Goal: Task Accomplishment & Management: Manage account settings

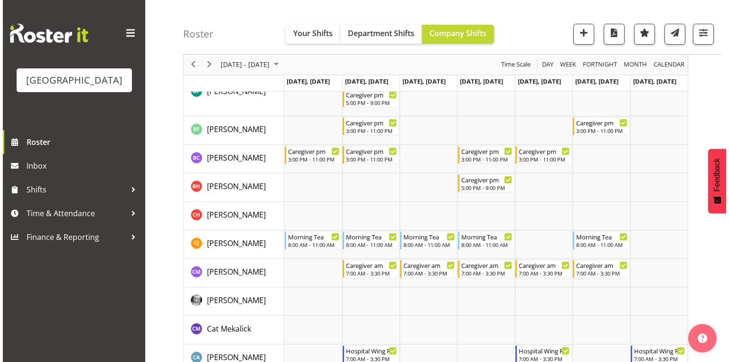
scroll to position [380, 0]
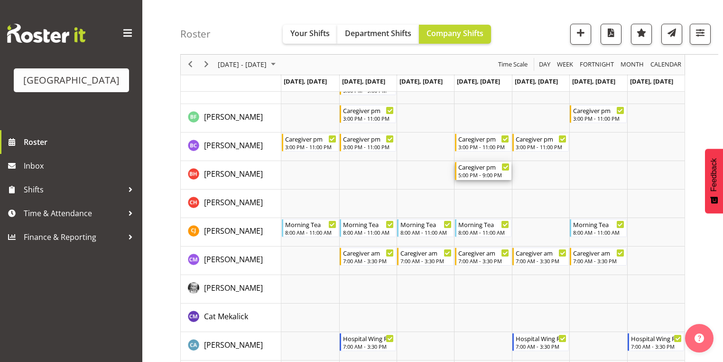
click at [479, 169] on div "Caregiver pm" at bounding box center [483, 166] width 51 height 9
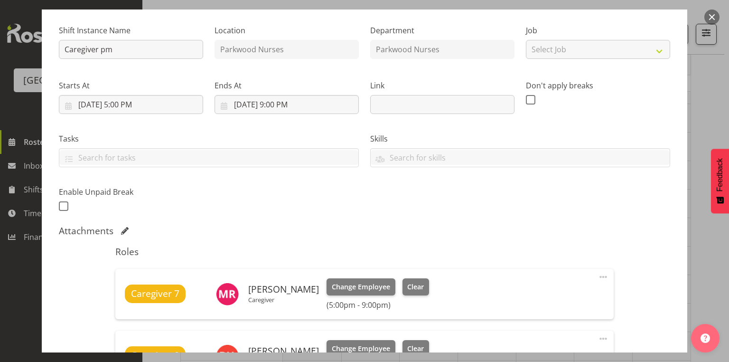
scroll to position [152, 0]
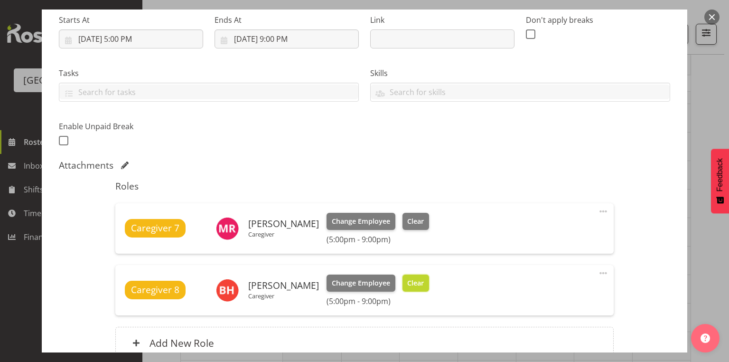
click at [415, 281] on span "Clear" at bounding box center [415, 283] width 17 height 10
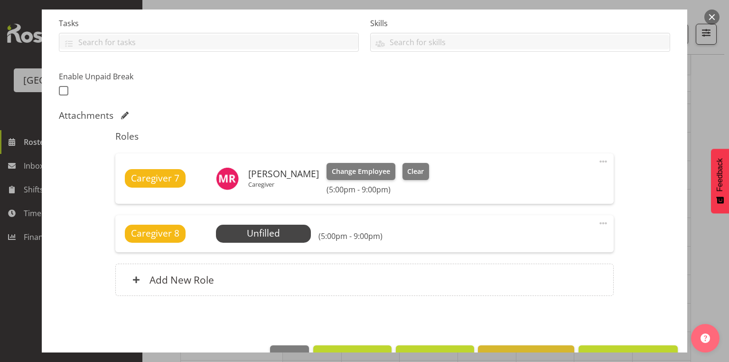
scroll to position [229, 0]
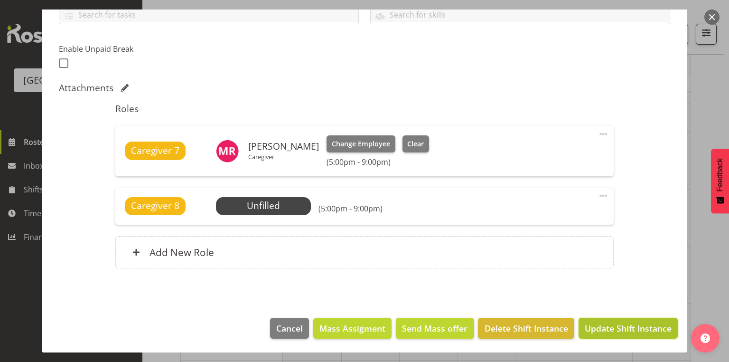
click at [603, 322] on span "Update Shift Instance" at bounding box center [628, 328] width 87 height 12
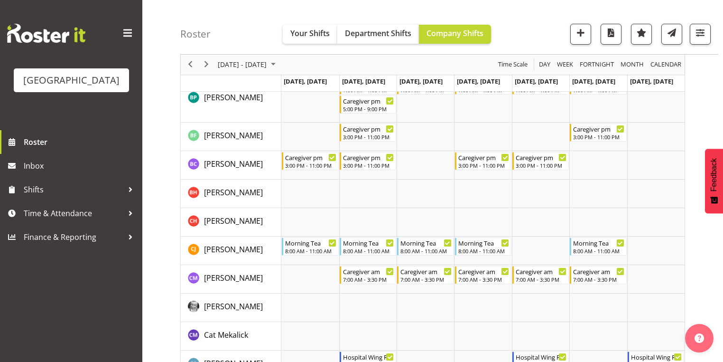
scroll to position [398, 0]
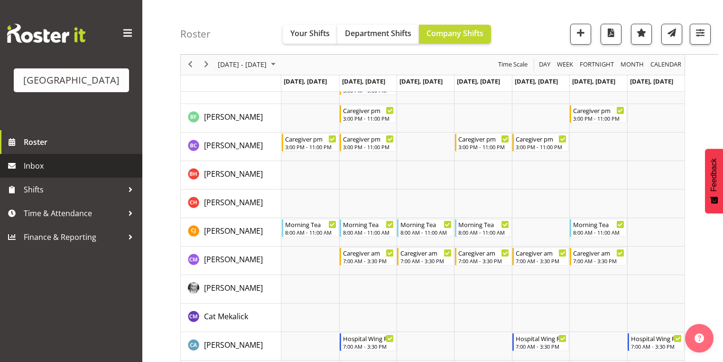
click at [47, 173] on span "Inbox" at bounding box center [81, 165] width 114 height 14
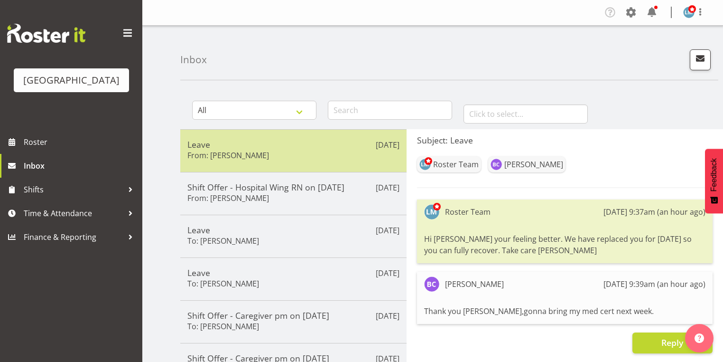
click at [309, 149] on div "Leave From: Bobby Catapang" at bounding box center [293, 150] width 212 height 23
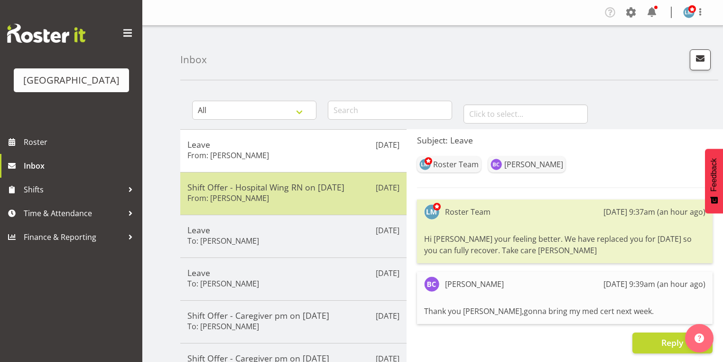
click at [325, 195] on div "Shift Offer - Hospital Wing RN on 07/10/25 From: Linda Shearman" at bounding box center [293, 193] width 212 height 23
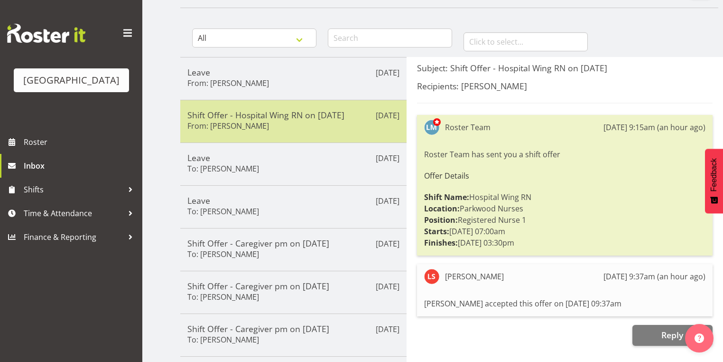
scroll to position [76, 0]
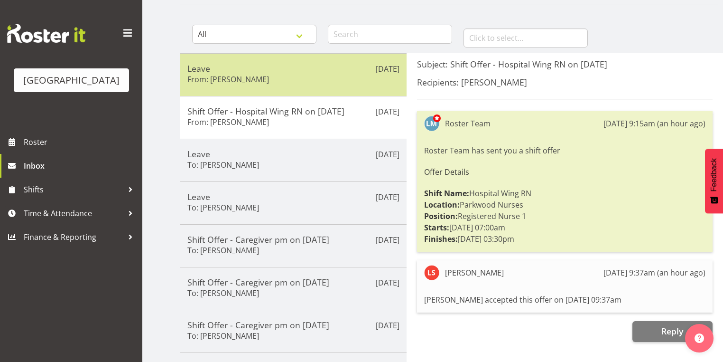
click at [318, 73] on div "Leave From: Bobby Catapang" at bounding box center [293, 74] width 212 height 23
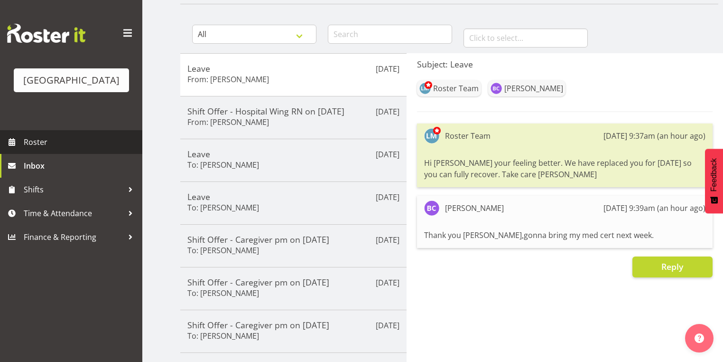
click at [48, 149] on span "Roster" at bounding box center [81, 142] width 114 height 14
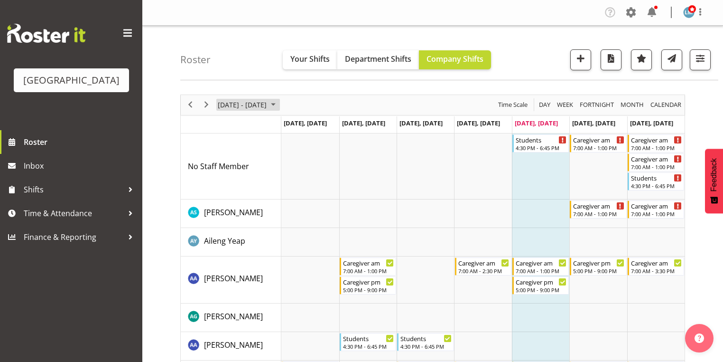
click at [279, 101] on span "September 2025" at bounding box center [273, 105] width 11 height 12
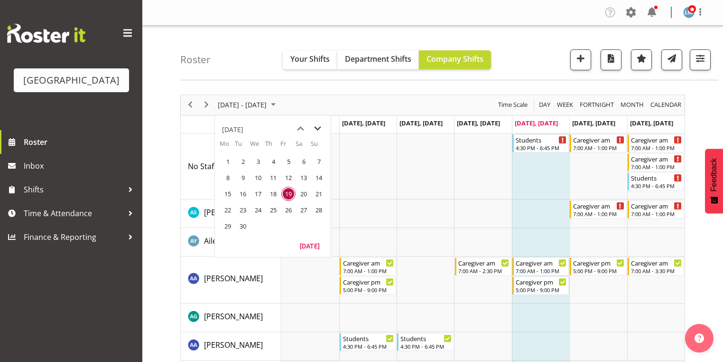
click at [317, 127] on span "next month" at bounding box center [317, 128] width 17 height 17
click at [225, 176] on span "6" at bounding box center [228, 177] width 14 height 14
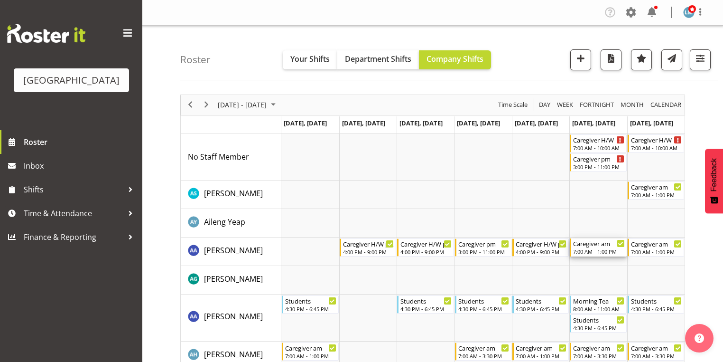
click at [596, 249] on div "7:00 AM - 1:00 PM" at bounding box center [598, 251] width 51 height 8
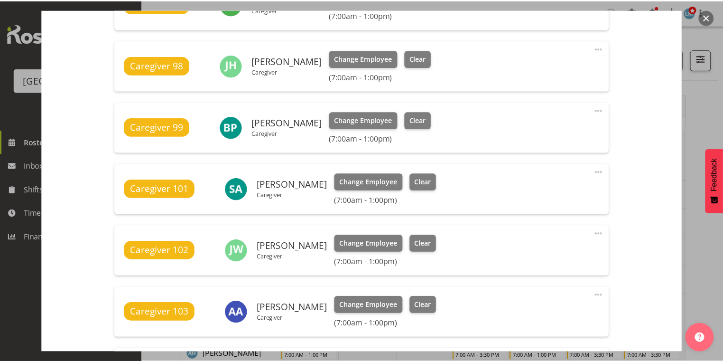
scroll to position [380, 0]
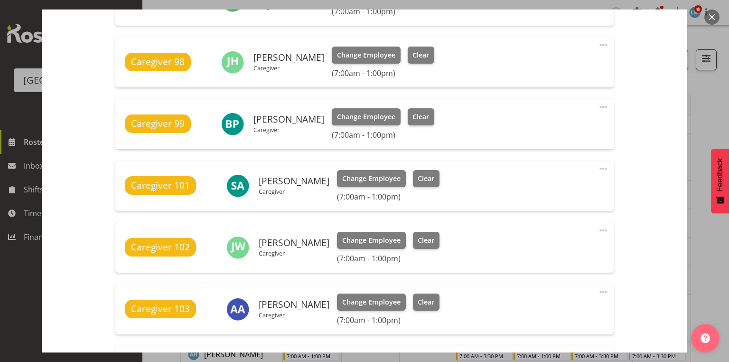
click at [708, 15] on button "button" at bounding box center [711, 16] width 15 height 15
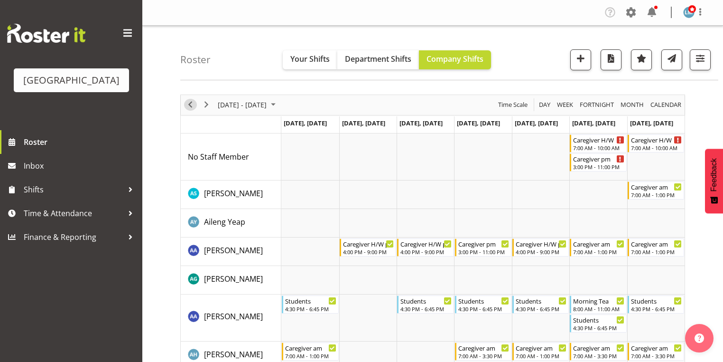
click at [193, 102] on span "Previous" at bounding box center [190, 105] width 11 height 12
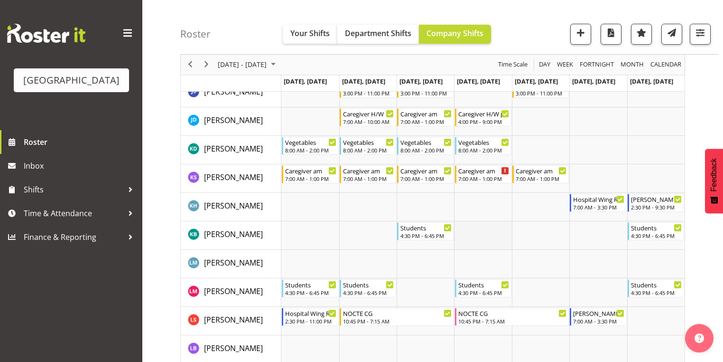
scroll to position [1746, 0]
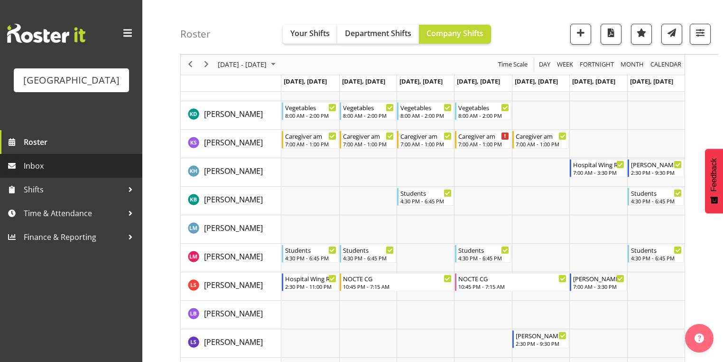
click at [54, 173] on span "Inbox" at bounding box center [81, 165] width 114 height 14
click at [37, 173] on span "Inbox" at bounding box center [81, 165] width 114 height 14
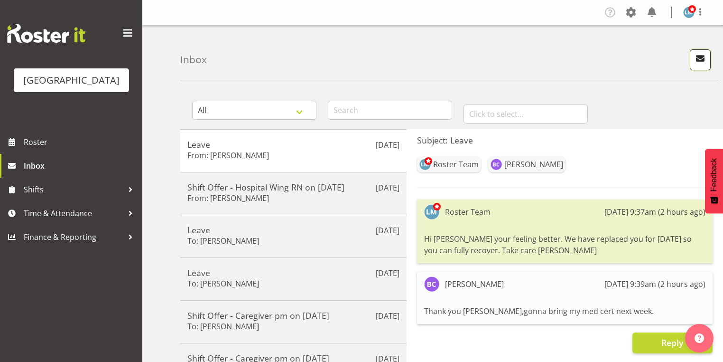
click at [697, 55] on span "button" at bounding box center [700, 58] width 12 height 12
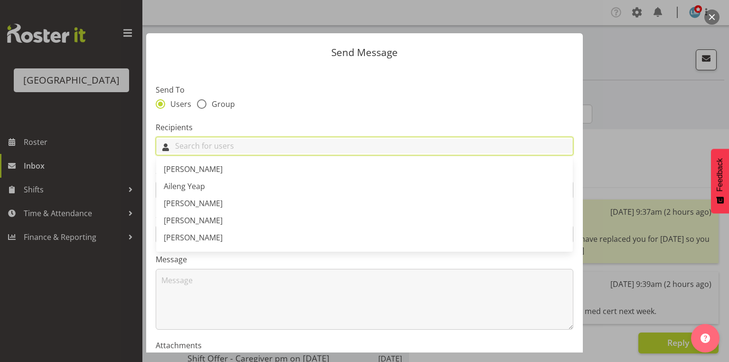
click at [473, 146] on input "text" at bounding box center [364, 146] width 417 height 15
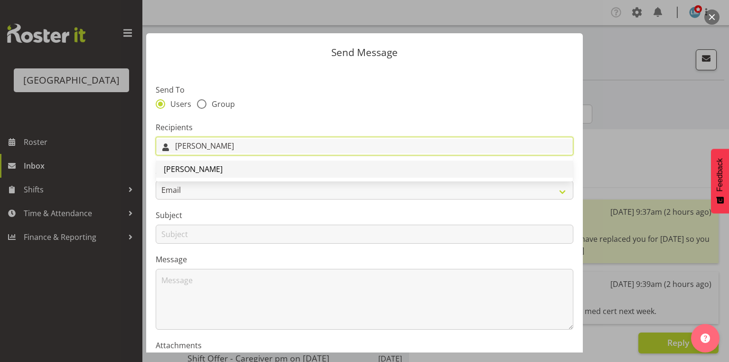
type input "[PERSON_NAME]"
click at [214, 167] on span "[PERSON_NAME]" at bounding box center [193, 169] width 59 height 10
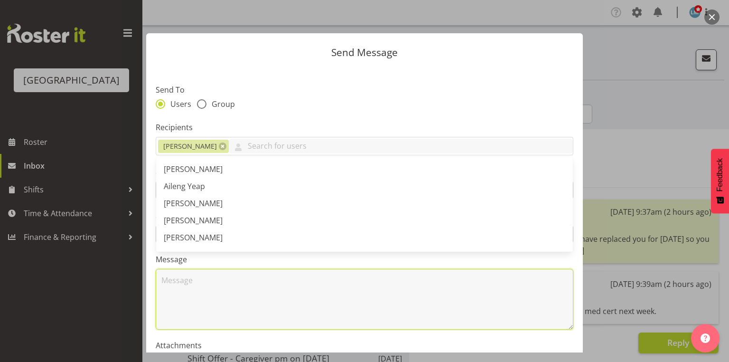
click at [232, 307] on textarea at bounding box center [365, 299] width 418 height 61
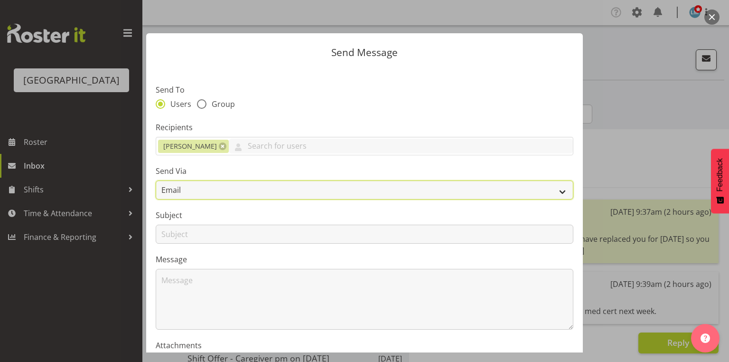
drag, startPoint x: 557, startPoint y: 191, endPoint x: 531, endPoint y: 199, distance: 27.3
click at [557, 191] on select "Email SMS" at bounding box center [365, 189] width 418 height 19
select select "sms"
click at [156, 180] on select "Email SMS" at bounding box center [365, 189] width 418 height 19
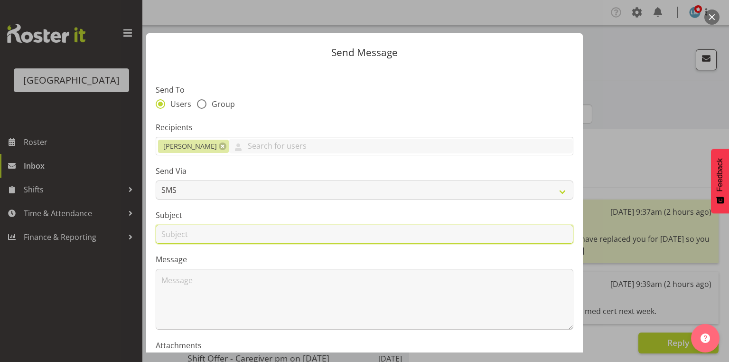
click at [169, 235] on input "text" at bounding box center [365, 233] width 418 height 19
type input "First Aid Course"
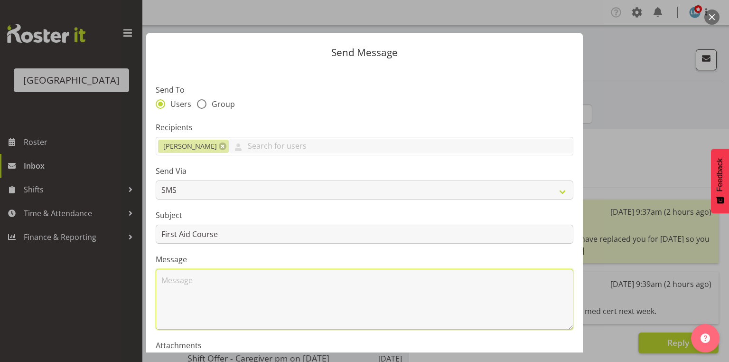
click at [207, 291] on textarea at bounding box center [365, 299] width 418 height 61
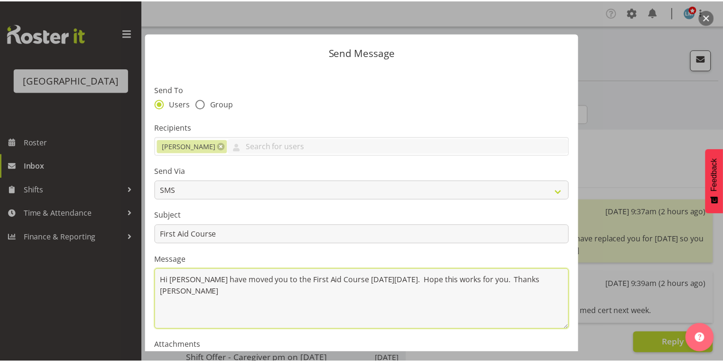
scroll to position [114, 0]
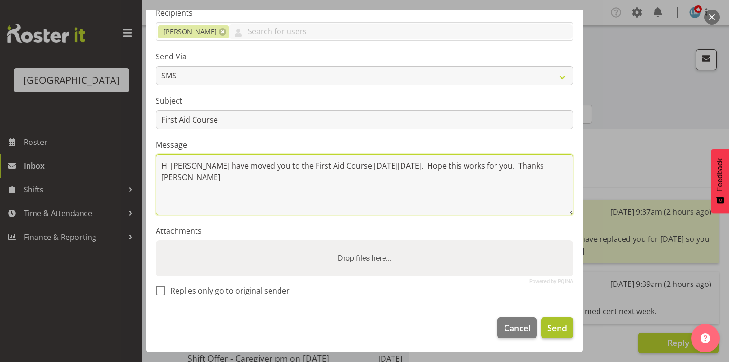
type textarea "Hi Linda I have moved you to the First Aid Course on Thursday 9th October. Hope…"
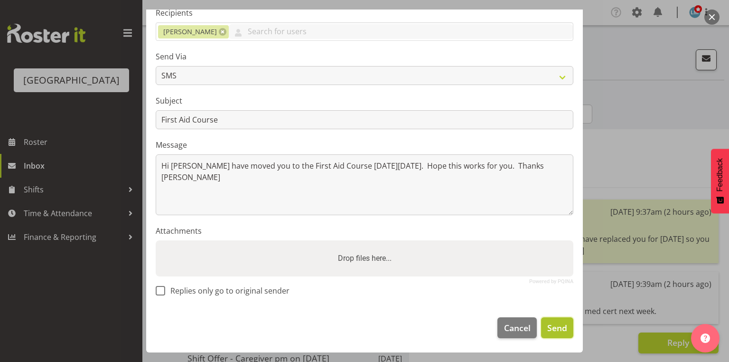
click at [556, 325] on span "Send" at bounding box center [557, 327] width 20 height 12
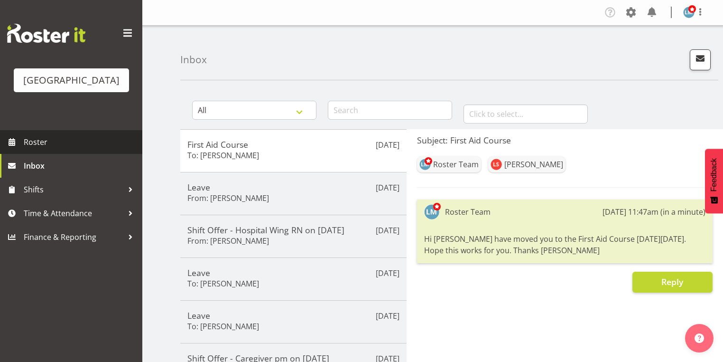
click at [40, 149] on span "Roster" at bounding box center [81, 142] width 114 height 14
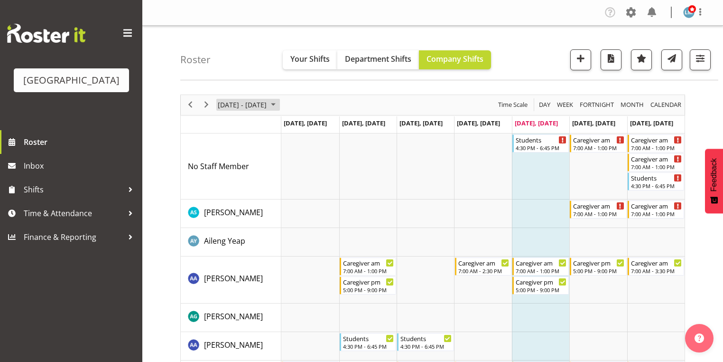
click at [279, 103] on span "September 2025" at bounding box center [273, 105] width 11 height 12
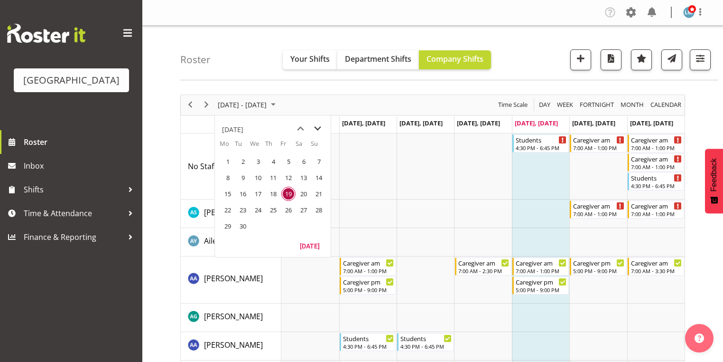
click at [317, 127] on span "next month" at bounding box center [317, 128] width 17 height 17
click at [302, 128] on span "previous month" at bounding box center [300, 128] width 17 height 17
click at [228, 223] on span "29" at bounding box center [228, 226] width 14 height 14
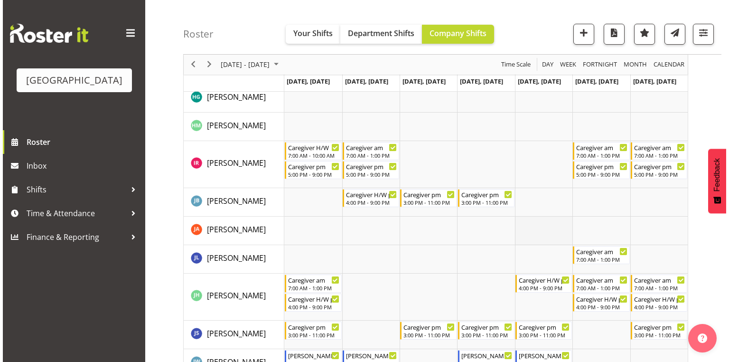
scroll to position [1215, 0]
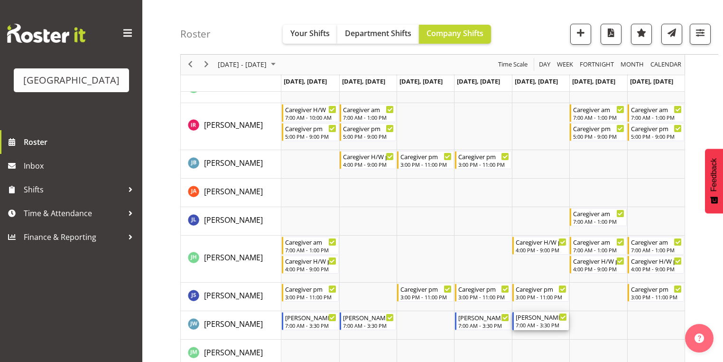
click at [533, 319] on div "[PERSON_NAME] 2 RN am" at bounding box center [541, 316] width 51 height 9
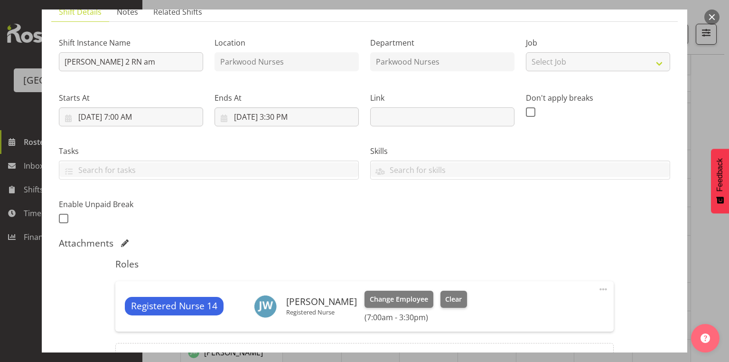
scroll to position [152, 0]
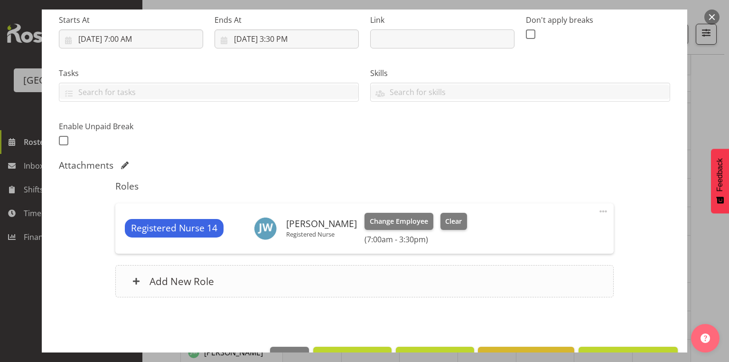
click at [135, 277] on span at bounding box center [136, 281] width 8 height 8
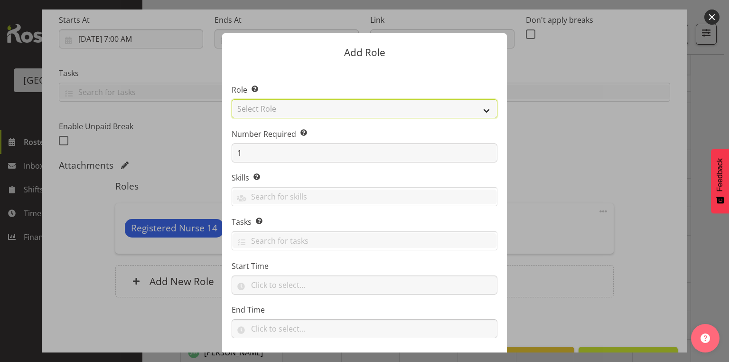
click at [485, 109] on select "Select Role Administration [PERSON_NAME] Caregiver Cook am Cook pm Dishwasher E…" at bounding box center [365, 108] width 266 height 19
select select "160"
click at [232, 99] on select "Select Role Administration [PERSON_NAME] Caregiver Cook am Cook pm Dishwasher E…" at bounding box center [365, 108] width 266 height 19
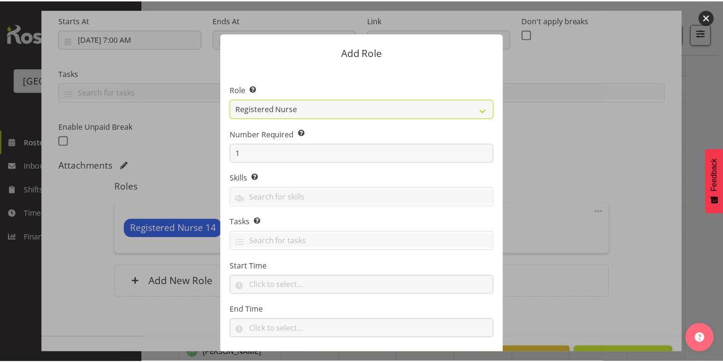
scroll to position [49, 0]
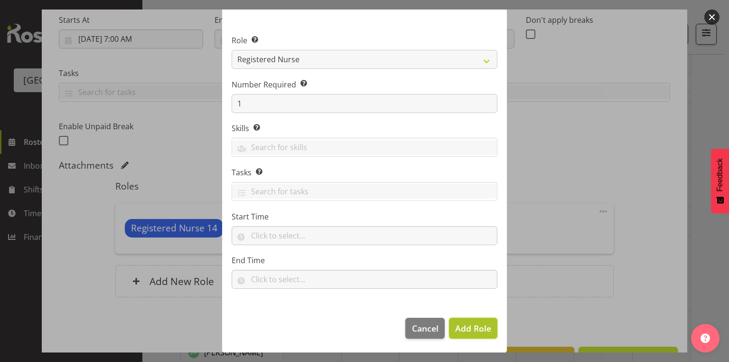
click at [471, 323] on span "Add Role" at bounding box center [473, 327] width 36 height 11
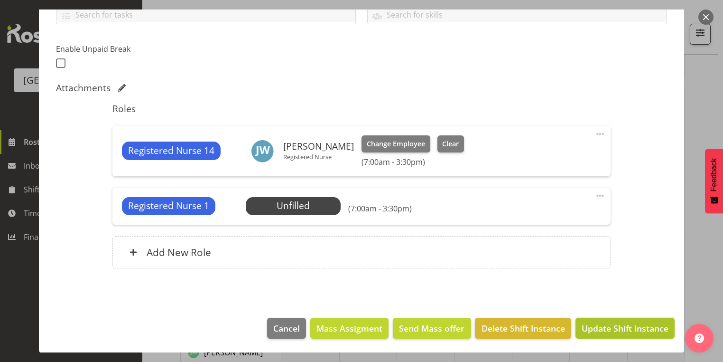
click at [609, 328] on span "Update Shift Instance" at bounding box center [625, 328] width 87 height 12
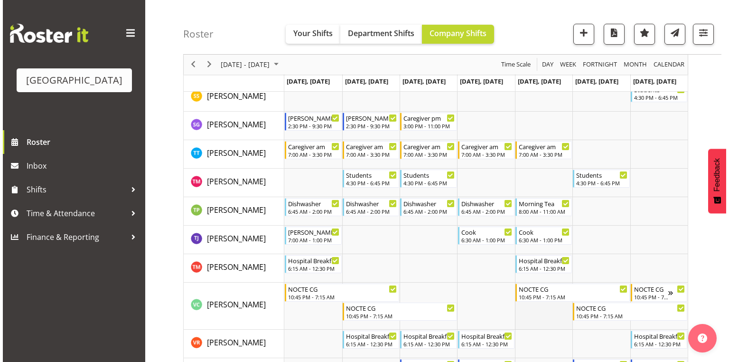
scroll to position [3273, 0]
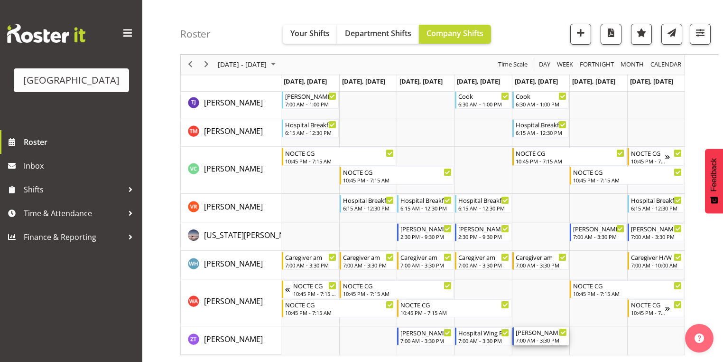
click at [537, 338] on div "7:00 AM - 3:30 PM" at bounding box center [541, 340] width 51 height 8
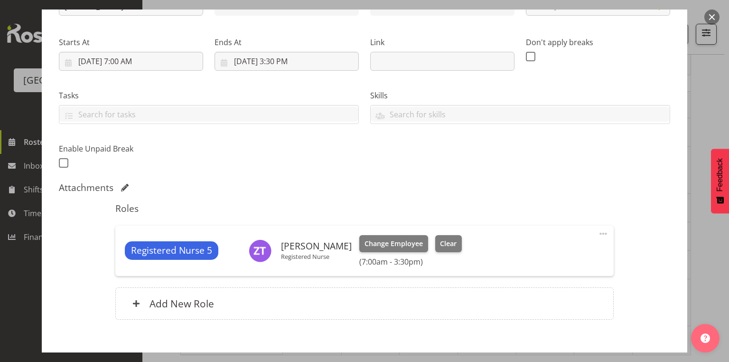
scroll to position [180, 0]
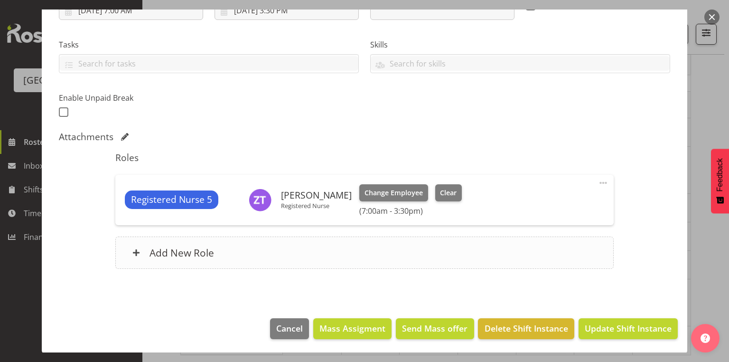
click at [138, 250] on span at bounding box center [136, 253] width 8 height 8
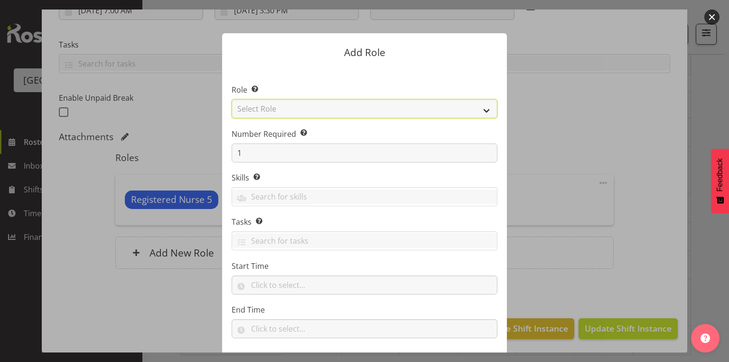
click at [486, 109] on select "Select Role Administration [PERSON_NAME] Caregiver Cook am Cook pm Dishwasher E…" at bounding box center [365, 108] width 266 height 19
select select "160"
click at [232, 99] on select "Select Role Administration [PERSON_NAME] Caregiver Cook am Cook pm Dishwasher E…" at bounding box center [365, 108] width 266 height 19
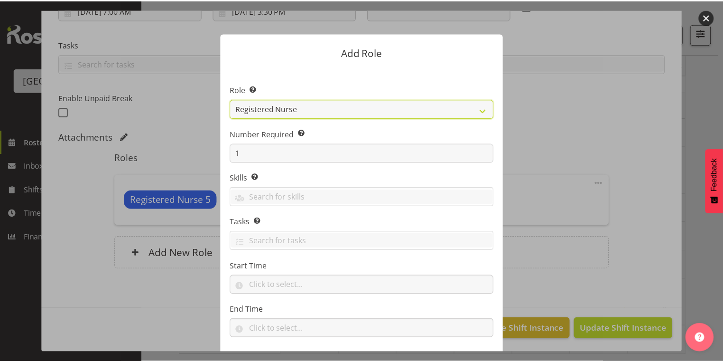
scroll to position [49, 0]
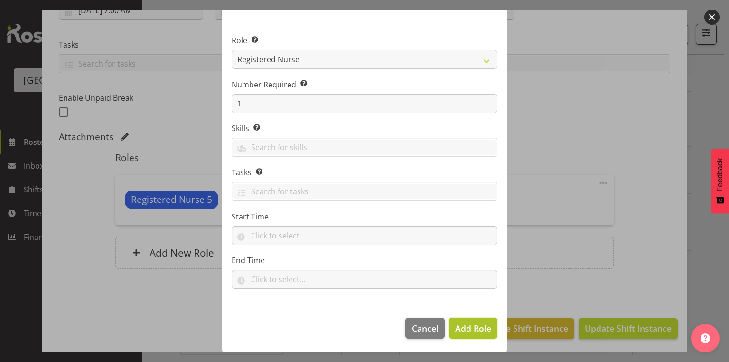
click at [461, 328] on span "Add Role" at bounding box center [473, 327] width 36 height 11
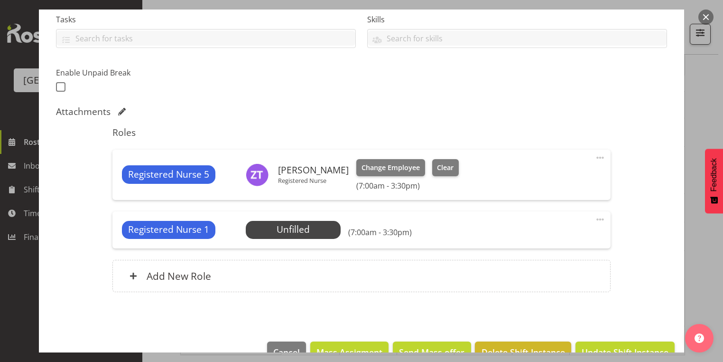
scroll to position [229, 0]
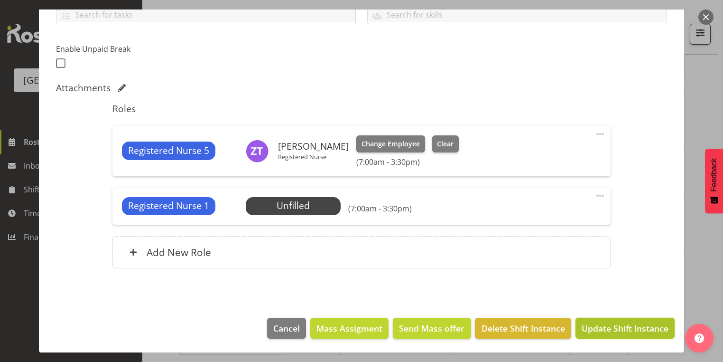
click at [612, 324] on span "Update Shift Instance" at bounding box center [625, 328] width 87 height 12
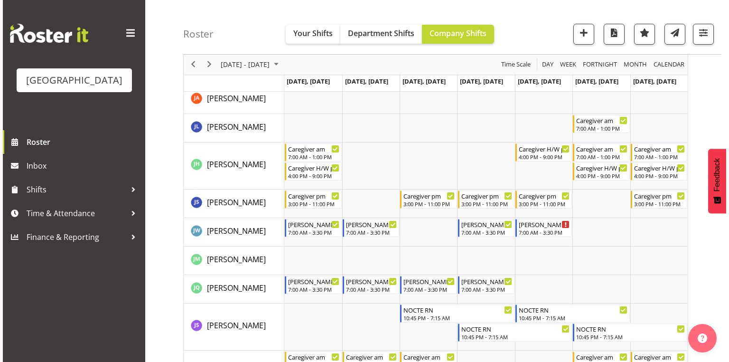
scroll to position [1414, 0]
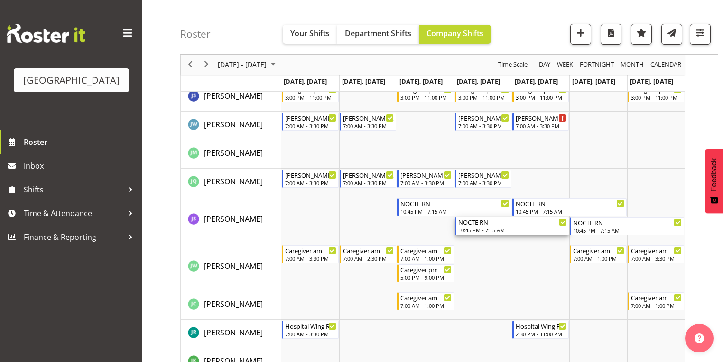
click at [474, 222] on div "NOCTE RN" at bounding box center [512, 221] width 109 height 9
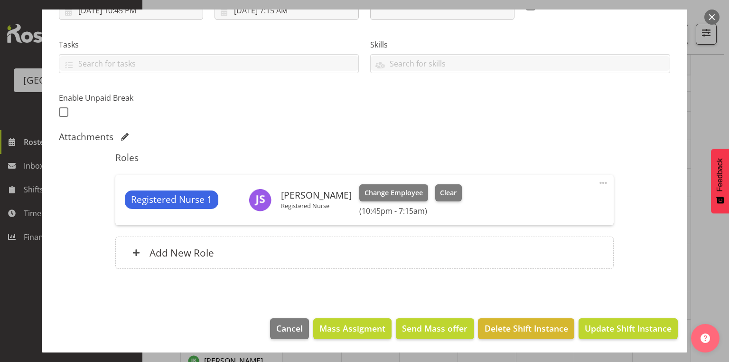
scroll to position [180, 0]
click at [440, 191] on span "Clear" at bounding box center [448, 192] width 17 height 10
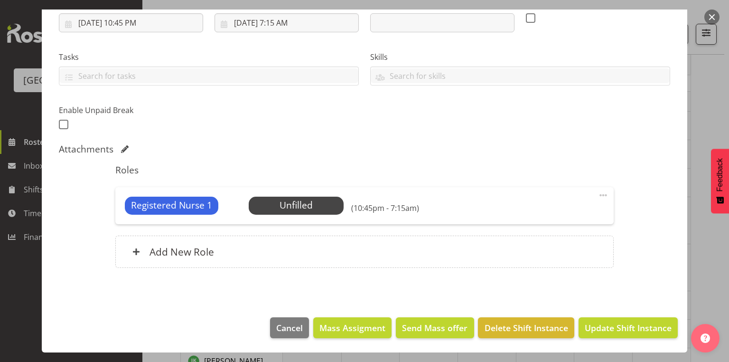
scroll to position [167, 0]
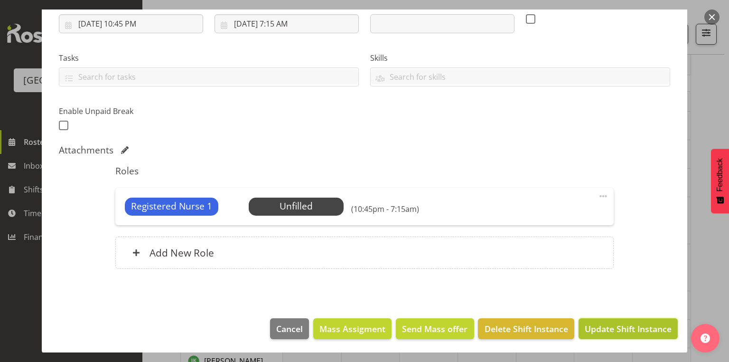
click at [621, 327] on span "Update Shift Instance" at bounding box center [628, 328] width 87 height 12
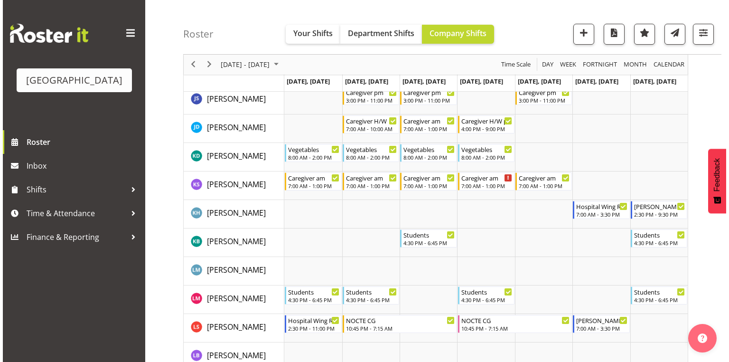
scroll to position [1736, 0]
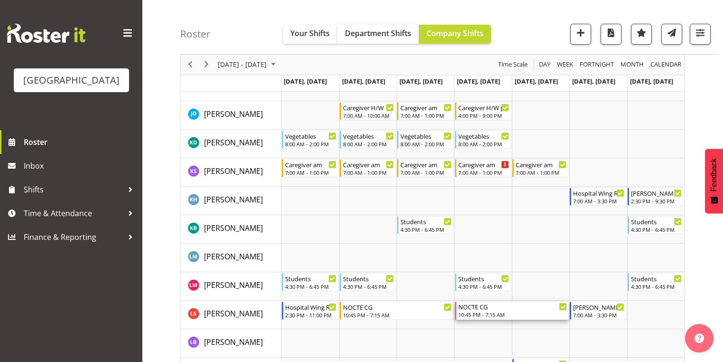
click at [483, 308] on div "NOCTE CG" at bounding box center [512, 305] width 109 height 9
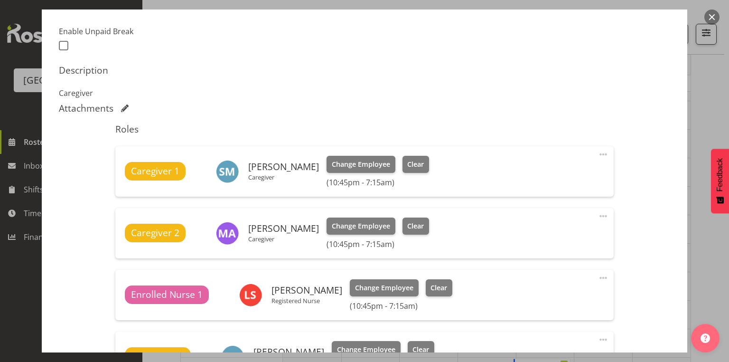
scroll to position [304, 0]
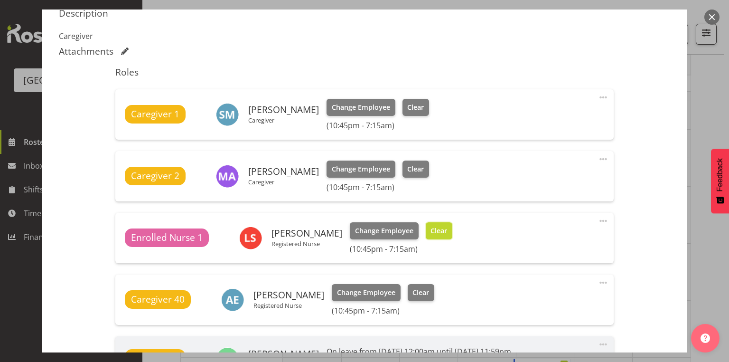
click at [436, 230] on span "Clear" at bounding box center [438, 230] width 17 height 10
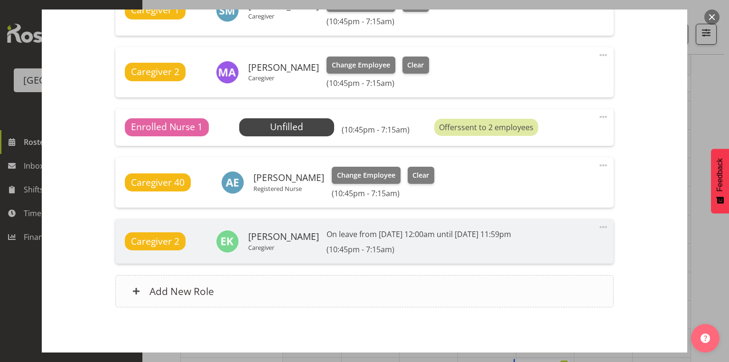
scroll to position [446, 0]
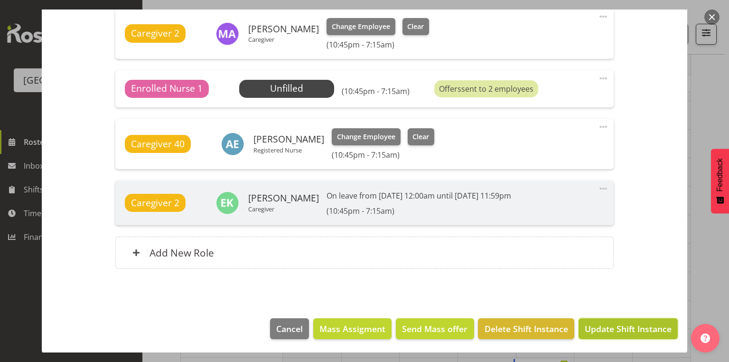
click at [615, 326] on span "Update Shift Instance" at bounding box center [628, 328] width 87 height 12
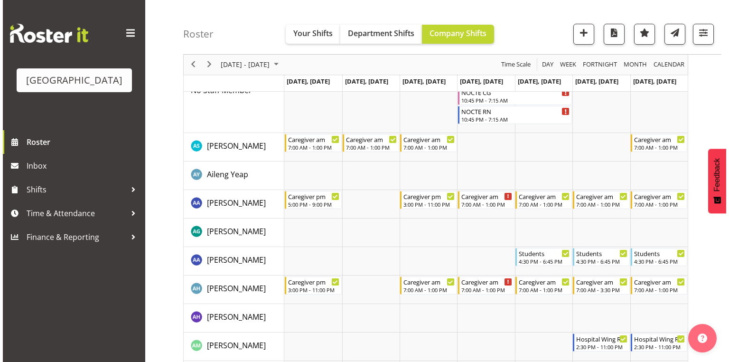
scroll to position [0, 0]
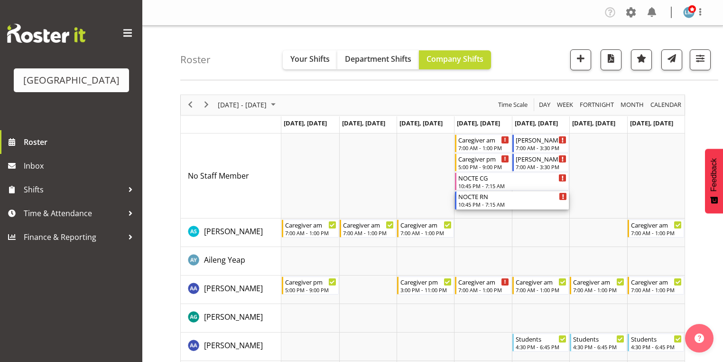
click at [464, 201] on div "10:45 PM - 7:15 AM" at bounding box center [512, 204] width 109 height 8
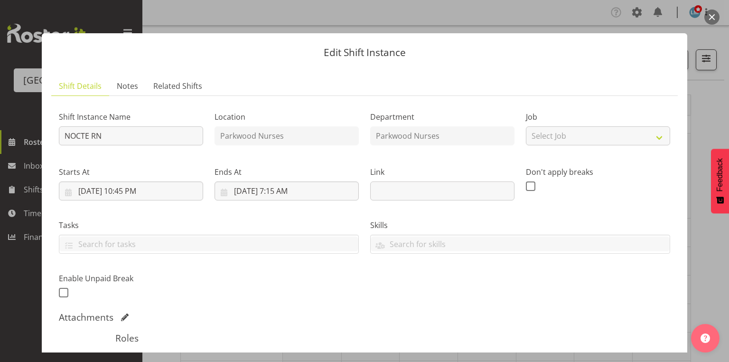
scroll to position [114, 0]
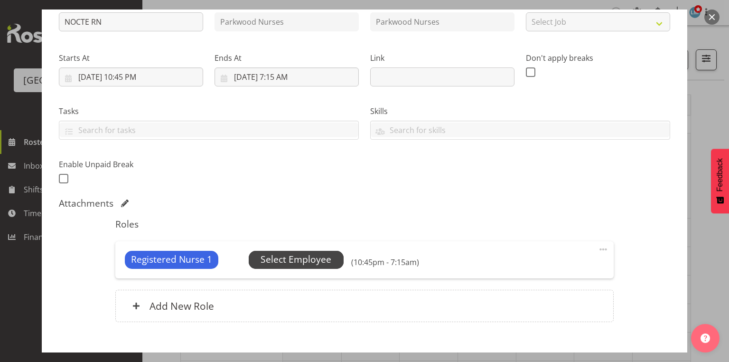
click at [292, 256] on span "Select Employee" at bounding box center [295, 259] width 71 height 14
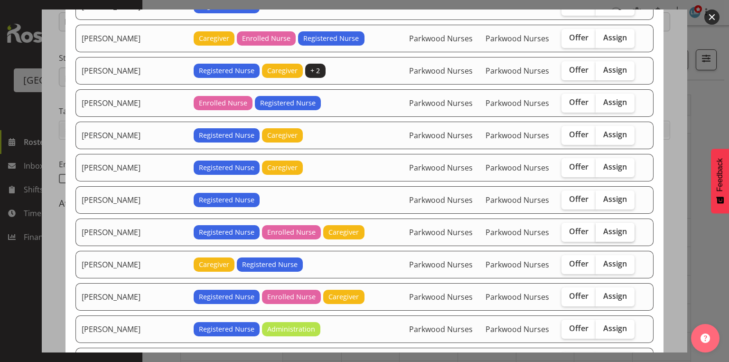
click at [603, 226] on span "Assign" at bounding box center [615, 230] width 24 height 9
click at [602, 228] on input "Assign" at bounding box center [598, 231] width 6 height 6
checkbox input "true"
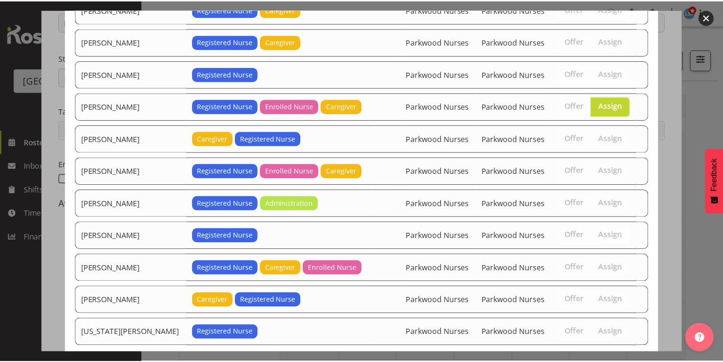
scroll to position [286, 0]
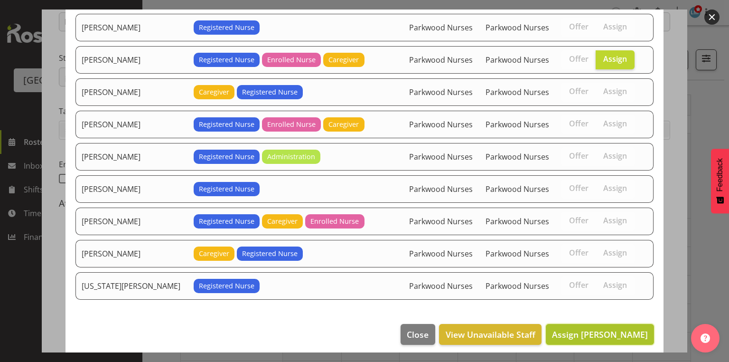
click at [597, 328] on span "Assign Linda Shearman" at bounding box center [600, 333] width 96 height 11
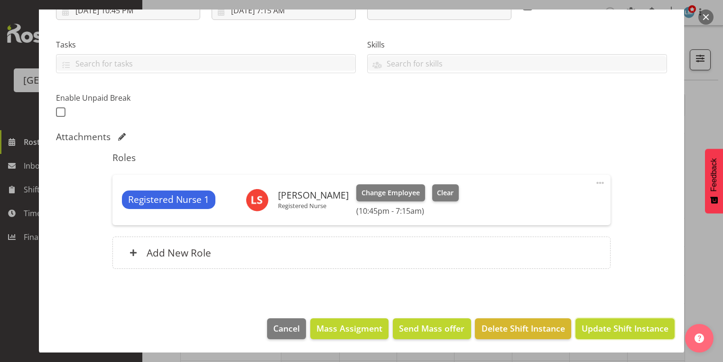
click at [597, 328] on span "Update Shift Instance" at bounding box center [625, 328] width 87 height 12
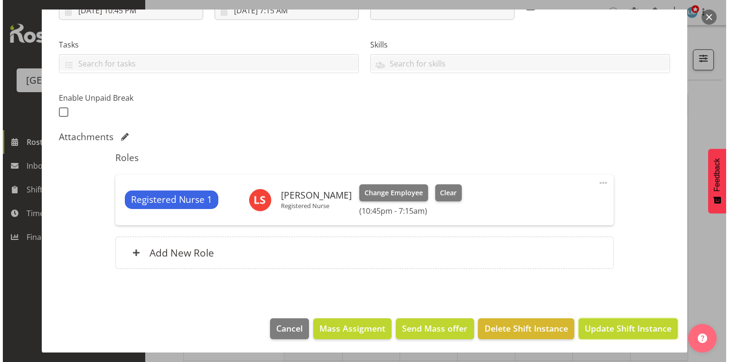
scroll to position [142, 0]
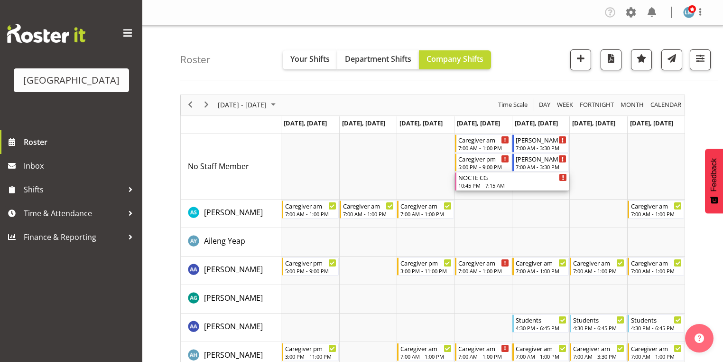
click at [470, 179] on div "NOCTE CG" at bounding box center [512, 176] width 109 height 9
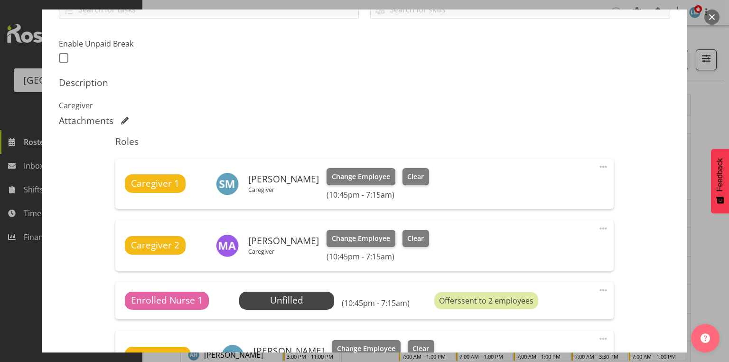
scroll to position [304, 0]
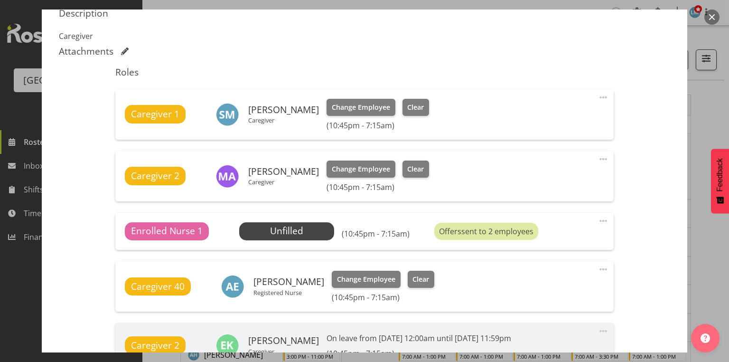
click at [597, 221] on span at bounding box center [602, 220] width 11 height 11
click at [524, 238] on link "Edit" at bounding box center [563, 241] width 91 height 17
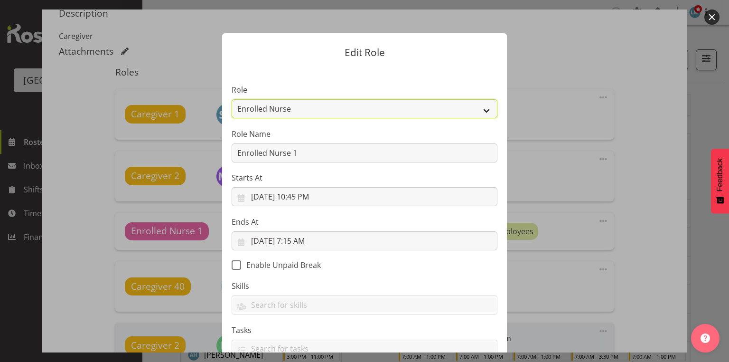
click at [485, 109] on select "Administration Baker Caregiver Cook am Cook pm Dishwasher Enrolled Nurse Enroll…" at bounding box center [365, 108] width 266 height 19
select select "159"
click at [232, 99] on select "Administration Baker Caregiver Cook am Cook pm Dishwasher Enrolled Nurse Enroll…" at bounding box center [365, 108] width 266 height 19
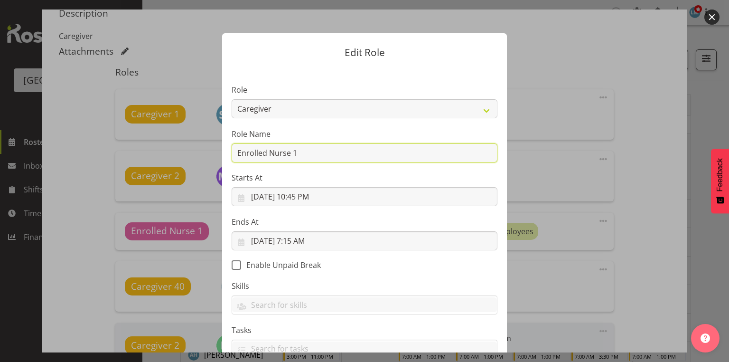
click at [310, 147] on input "Enrolled Nurse 1" at bounding box center [365, 152] width 266 height 19
drag, startPoint x: 233, startPoint y: 152, endPoint x: 321, endPoint y: 154, distance: 87.8
click at [321, 154] on input "Enrolled Nurse 1" at bounding box center [365, 152] width 266 height 19
type input "Caregiver"
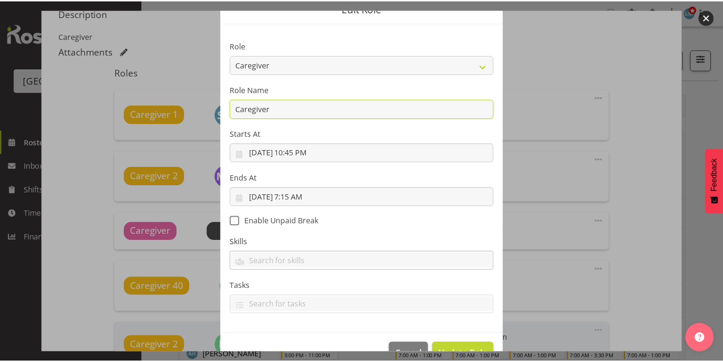
scroll to position [69, 0]
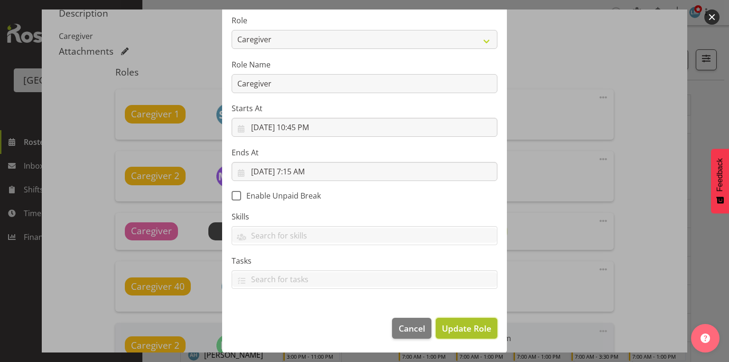
click at [450, 322] on span "Update Role" at bounding box center [466, 328] width 49 height 12
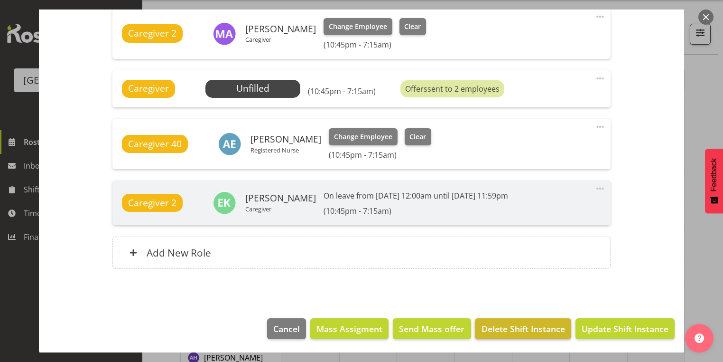
scroll to position [38, 0]
click at [609, 326] on span "Update Shift Instance" at bounding box center [625, 328] width 87 height 12
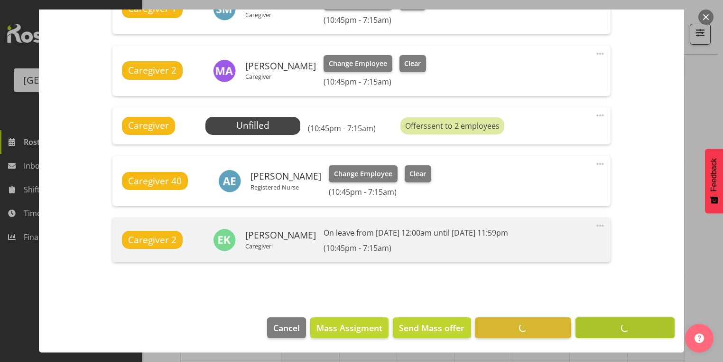
scroll to position [408, 0]
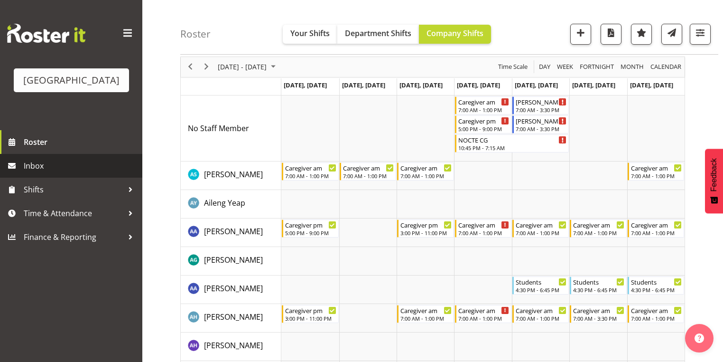
click at [61, 173] on span "Inbox" at bounding box center [81, 165] width 114 height 14
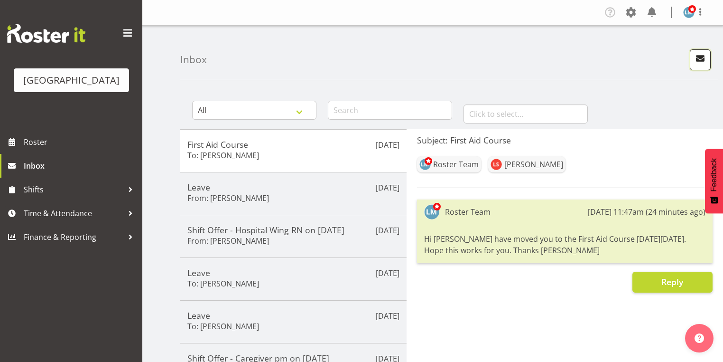
click at [701, 58] on span "button" at bounding box center [700, 58] width 12 height 12
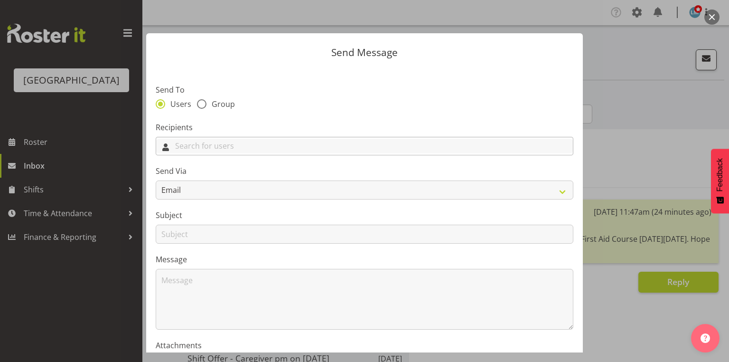
click at [427, 145] on input "text" at bounding box center [364, 146] width 417 height 15
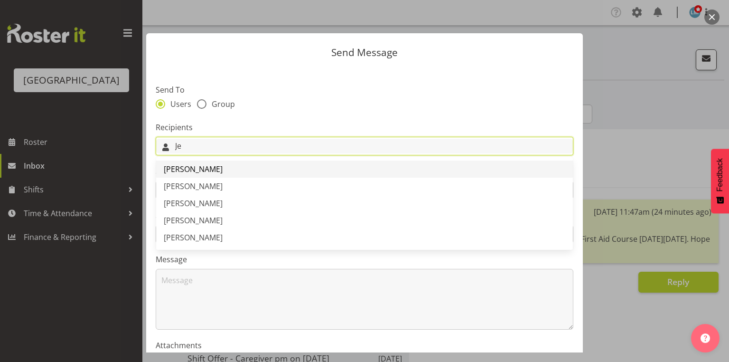
type input "Je"
click at [202, 167] on span "[PERSON_NAME]" at bounding box center [193, 169] width 59 height 10
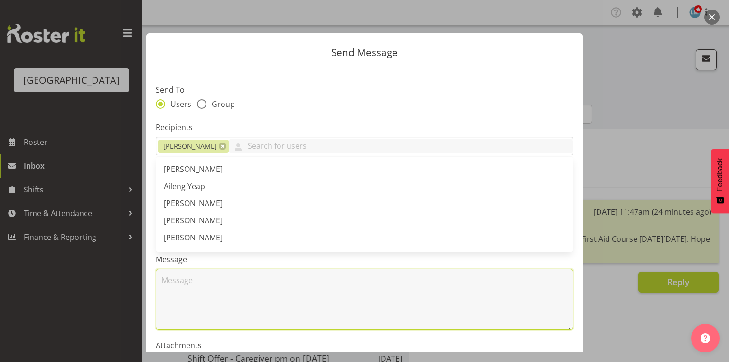
click at [225, 301] on textarea at bounding box center [365, 299] width 418 height 61
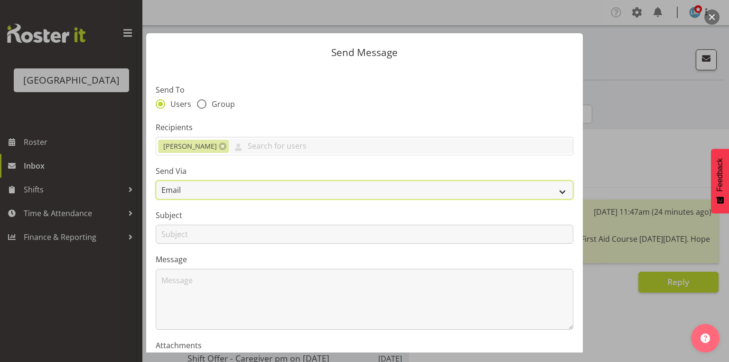
drag, startPoint x: 557, startPoint y: 192, endPoint x: 551, endPoint y: 193, distance: 5.4
click at [556, 192] on select "Email SMS" at bounding box center [365, 189] width 418 height 19
select select "sms"
click at [156, 180] on select "Email SMS" at bounding box center [365, 189] width 418 height 19
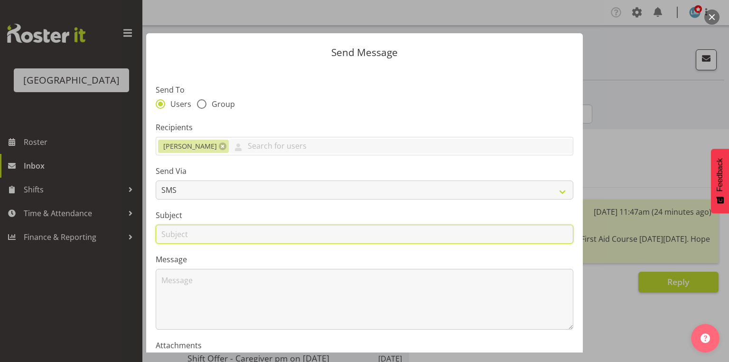
click at [175, 239] on input "text" at bounding box center [365, 233] width 418 height 19
type input "Shifts"
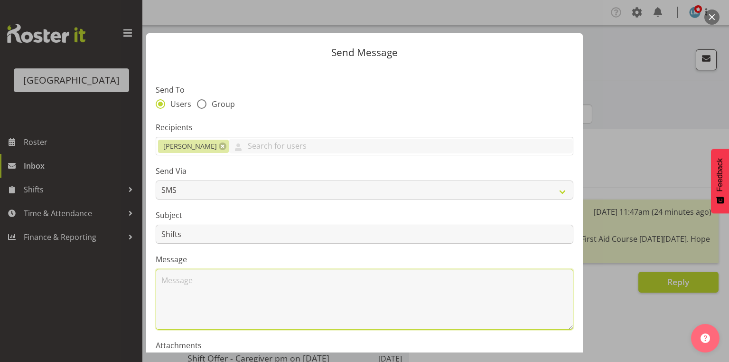
click at [227, 299] on textarea at bounding box center [365, 299] width 418 height 61
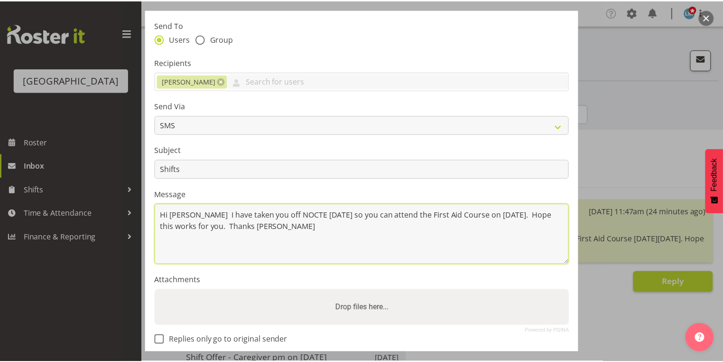
scroll to position [114, 0]
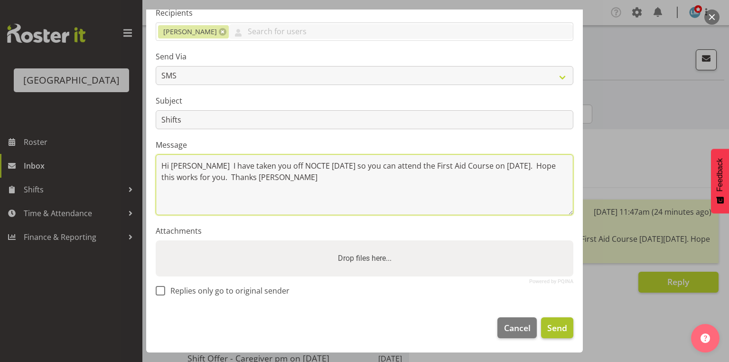
type textarea "Hi [PERSON_NAME] I have taken you off NOCTE [DATE] so you can attend the First …"
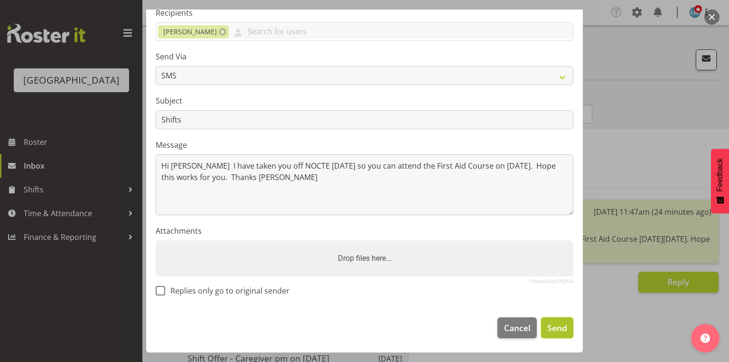
click at [558, 325] on span "Send" at bounding box center [557, 327] width 20 height 12
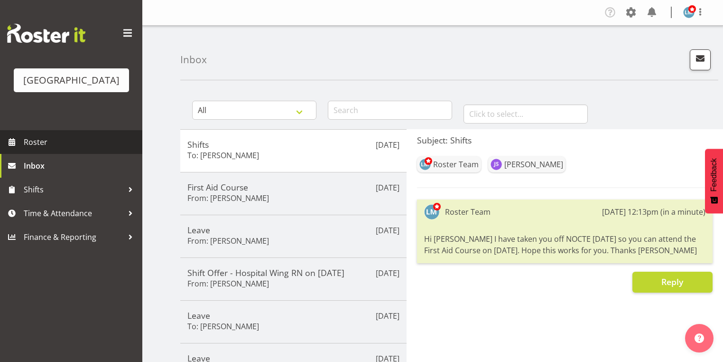
click at [47, 149] on span "Roster" at bounding box center [81, 142] width 114 height 14
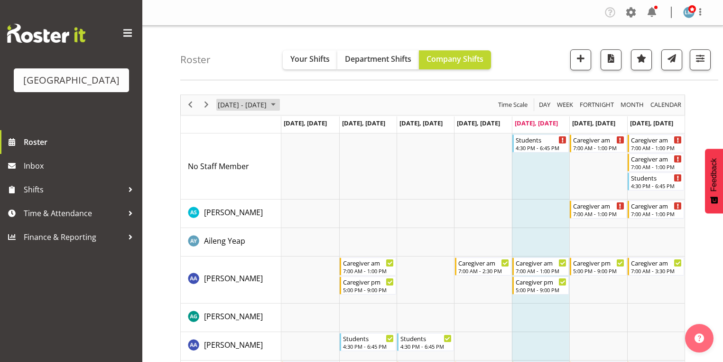
click at [279, 102] on span "September 2025" at bounding box center [273, 105] width 11 height 12
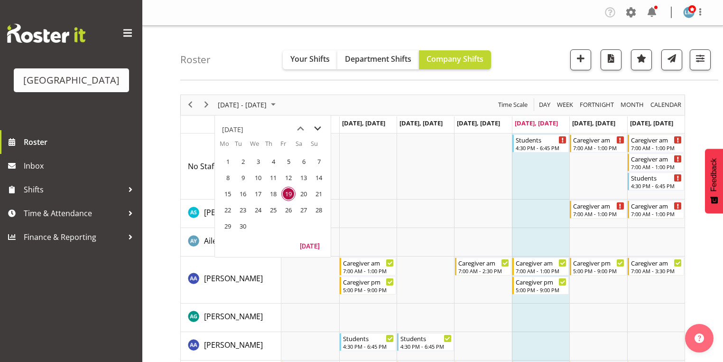
click at [318, 128] on span "next month" at bounding box center [317, 128] width 17 height 17
click at [303, 126] on span "previous month" at bounding box center [300, 128] width 17 height 17
click at [226, 224] on span "29" at bounding box center [228, 226] width 14 height 14
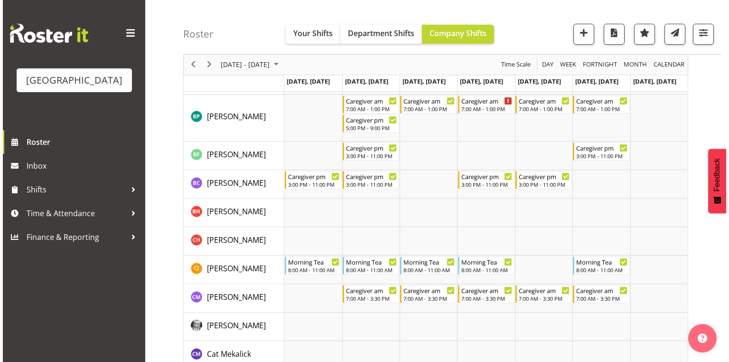
scroll to position [493, 0]
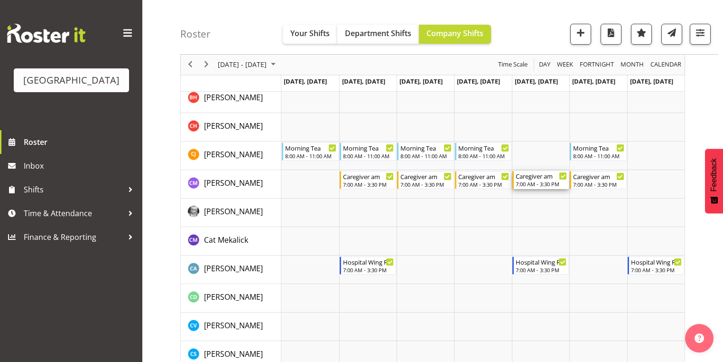
click at [537, 182] on div "7:00 AM - 3:30 PM" at bounding box center [541, 184] width 51 height 8
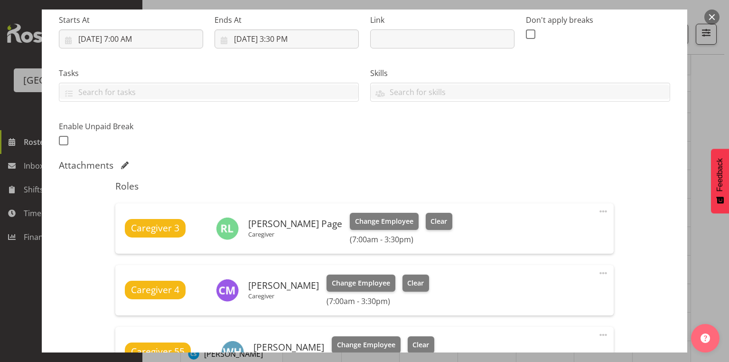
scroll to position [304, 0]
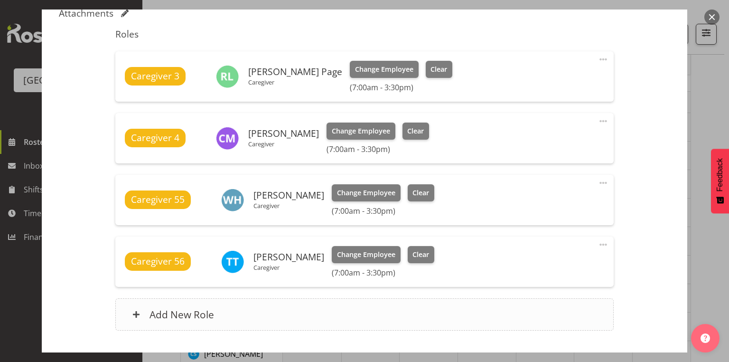
click at [137, 310] on span at bounding box center [136, 314] width 8 height 8
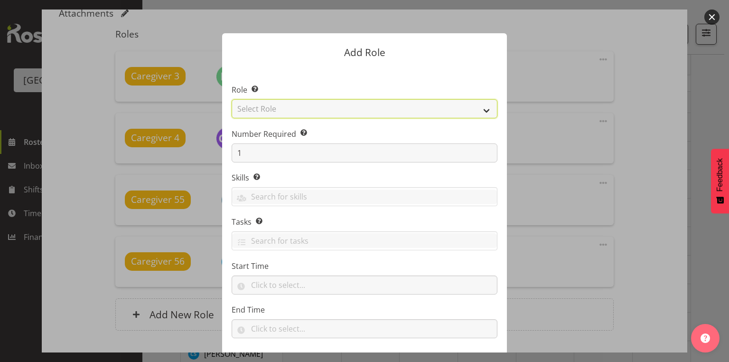
click at [484, 111] on select "Select Role Administration [PERSON_NAME] Caregiver Cook am Cook pm Dishwasher E…" at bounding box center [365, 108] width 266 height 19
select select "160"
click at [232, 99] on select "Select Role Administration [PERSON_NAME] Caregiver Cook am Cook pm Dishwasher E…" at bounding box center [365, 108] width 266 height 19
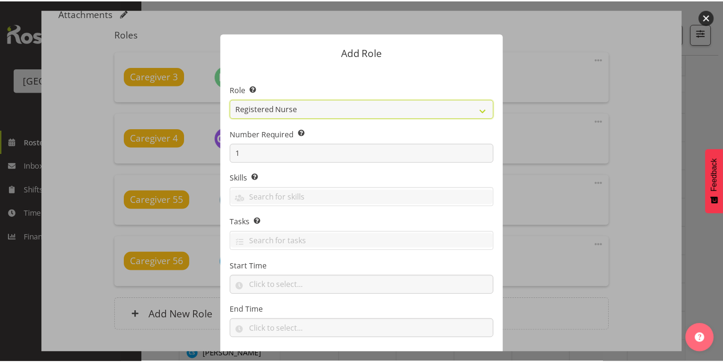
scroll to position [49, 0]
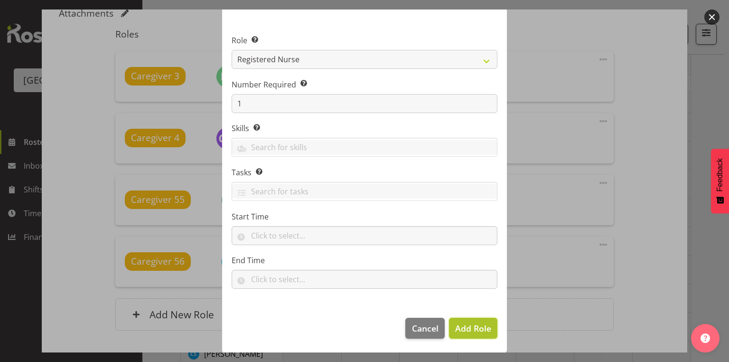
click at [473, 324] on span "Add Role" at bounding box center [473, 327] width 36 height 11
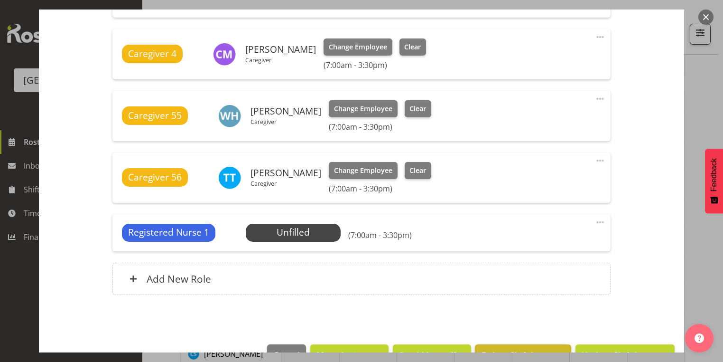
scroll to position [414, 0]
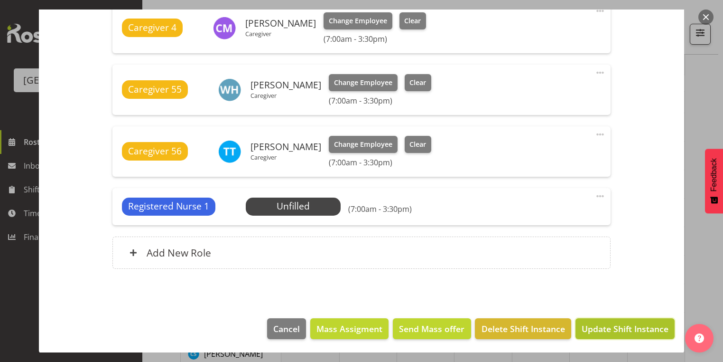
click at [630, 322] on span "Update Shift Instance" at bounding box center [625, 328] width 87 height 12
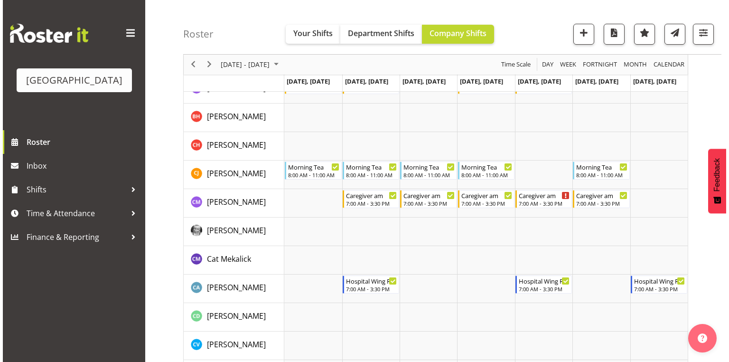
scroll to position [586, 0]
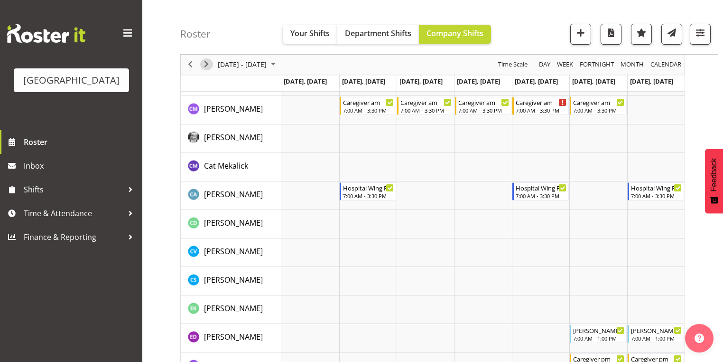
click at [205, 61] on span "Next" at bounding box center [206, 65] width 11 height 12
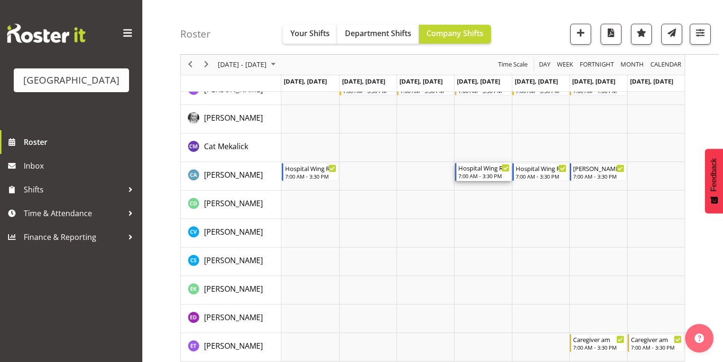
click at [479, 167] on div "Hospital Wing RN" at bounding box center [483, 167] width 51 height 9
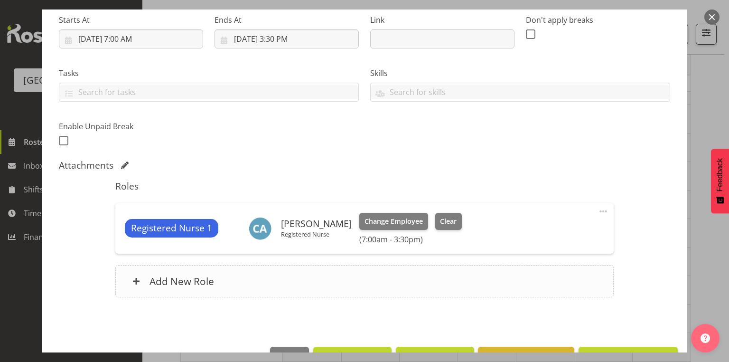
scroll to position [180, 0]
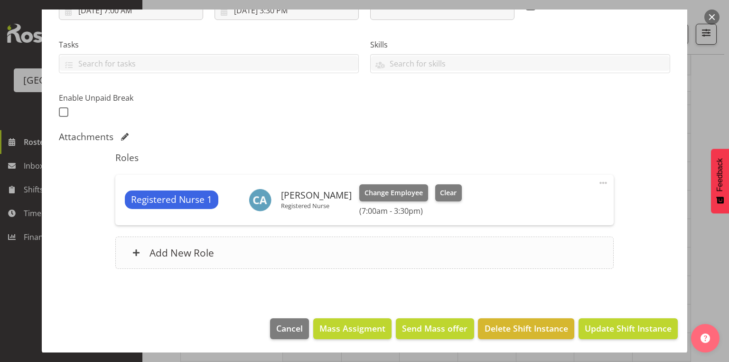
click at [135, 251] on span at bounding box center [136, 253] width 8 height 8
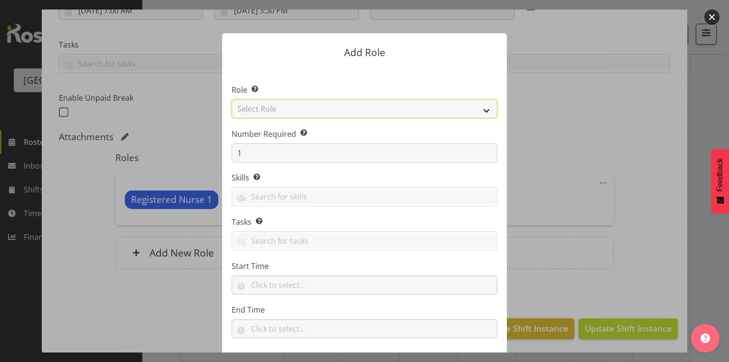
click at [484, 109] on select "Select Role Administration [PERSON_NAME] Caregiver Cook am Cook pm Dishwasher E…" at bounding box center [365, 108] width 266 height 19
select select "160"
click at [232, 99] on select "Select Role Administration [PERSON_NAME] Caregiver Cook am Cook pm Dishwasher E…" at bounding box center [365, 108] width 266 height 19
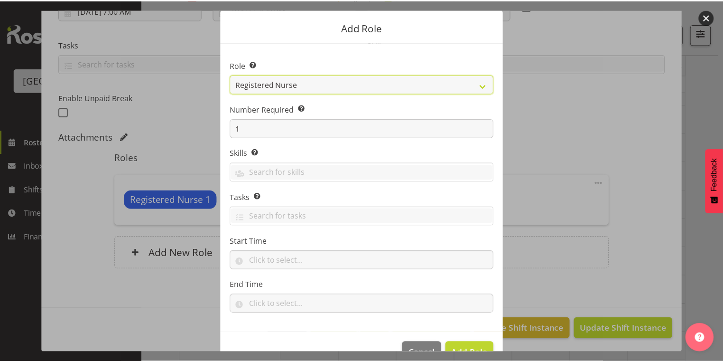
scroll to position [49, 0]
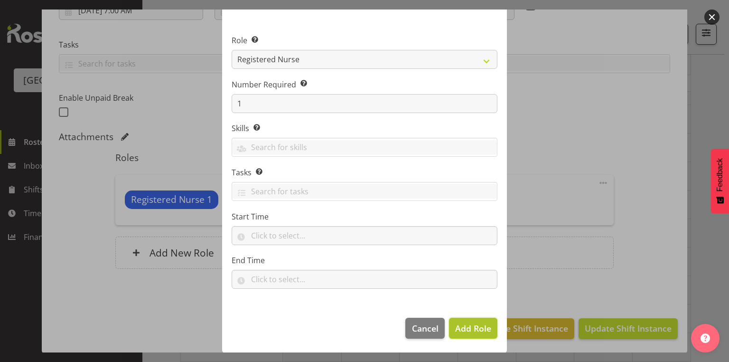
click at [465, 325] on span "Add Role" at bounding box center [473, 327] width 36 height 11
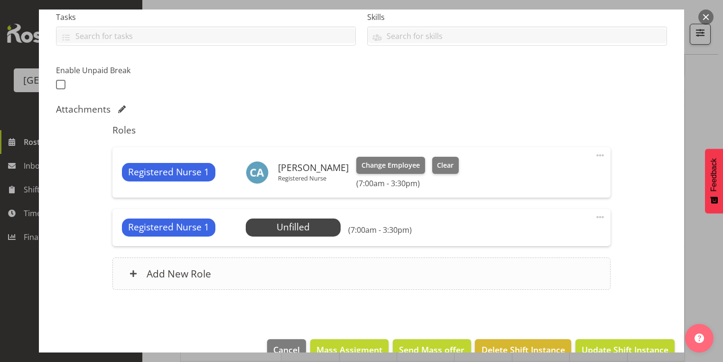
scroll to position [229, 0]
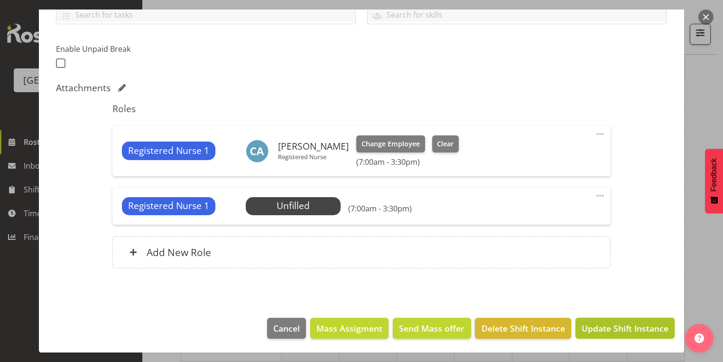
click at [631, 325] on span "Update Shift Instance" at bounding box center [625, 328] width 87 height 12
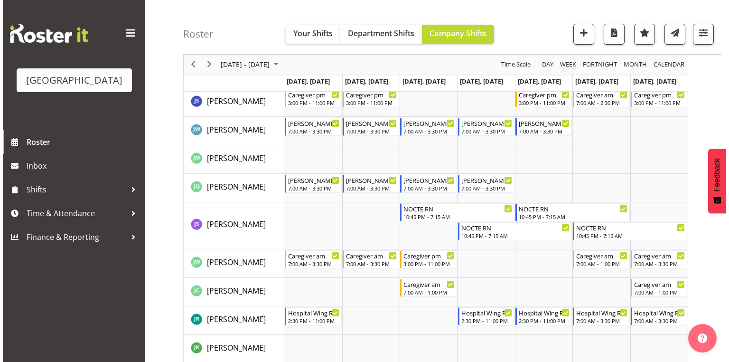
scroll to position [1497, 0]
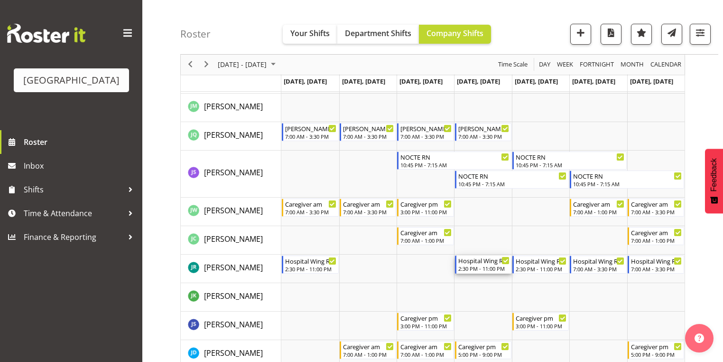
click at [481, 263] on div "Hospital Wing RN" at bounding box center [483, 259] width 51 height 9
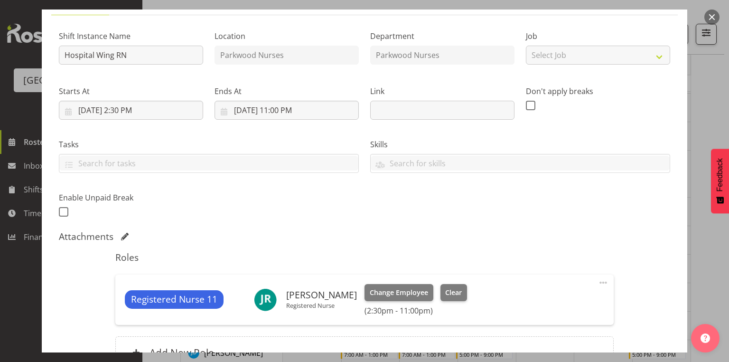
scroll to position [152, 0]
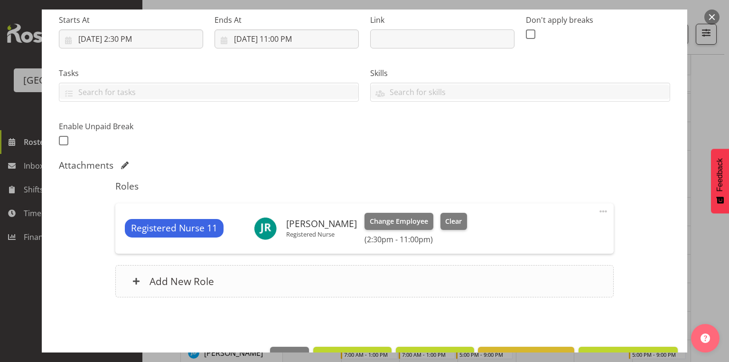
click at [134, 278] on span at bounding box center [136, 281] width 8 height 8
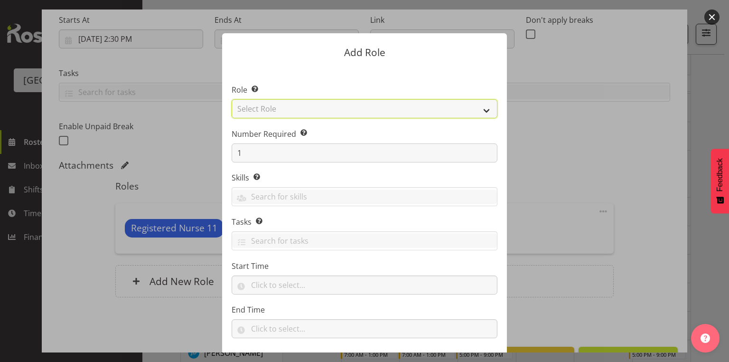
click at [482, 109] on select "Select Role Administration [PERSON_NAME] Caregiver Cook am Cook pm Dishwasher E…" at bounding box center [365, 108] width 266 height 19
select select "160"
click at [232, 99] on select "Select Role Administration [PERSON_NAME] Caregiver Cook am Cook pm Dishwasher E…" at bounding box center [365, 108] width 266 height 19
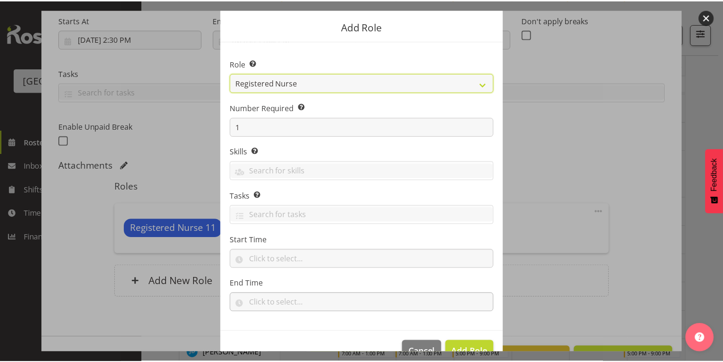
scroll to position [49, 0]
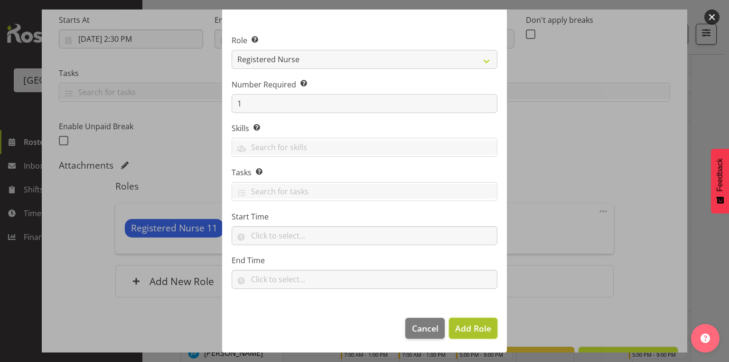
click at [460, 327] on span "Add Role" at bounding box center [473, 327] width 36 height 11
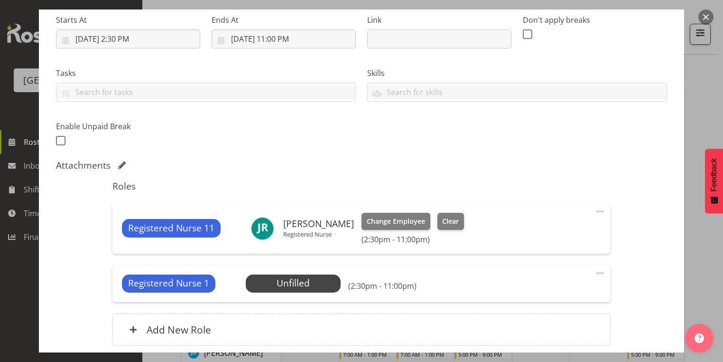
scroll to position [229, 0]
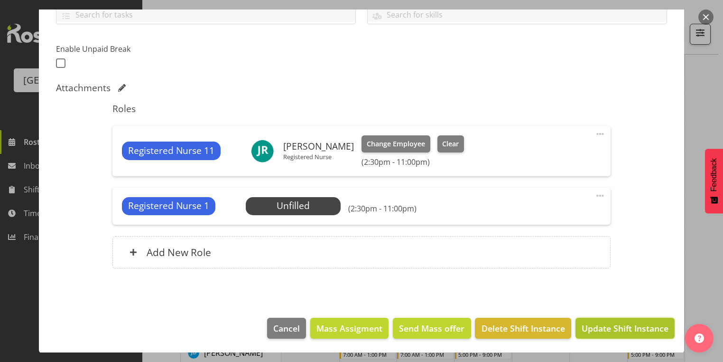
click at [601, 328] on span "Update Shift Instance" at bounding box center [625, 328] width 87 height 12
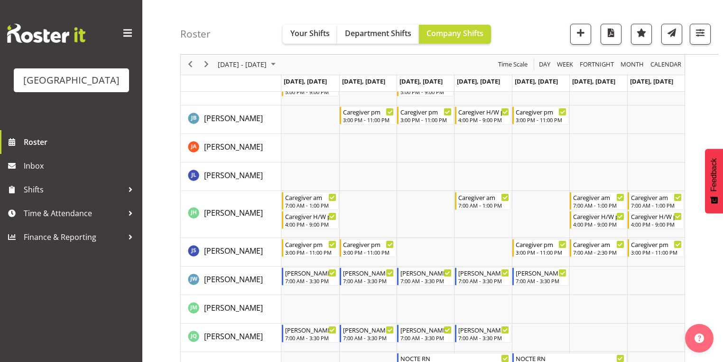
scroll to position [1266, 0]
